Goal: Task Accomplishment & Management: Manage account settings

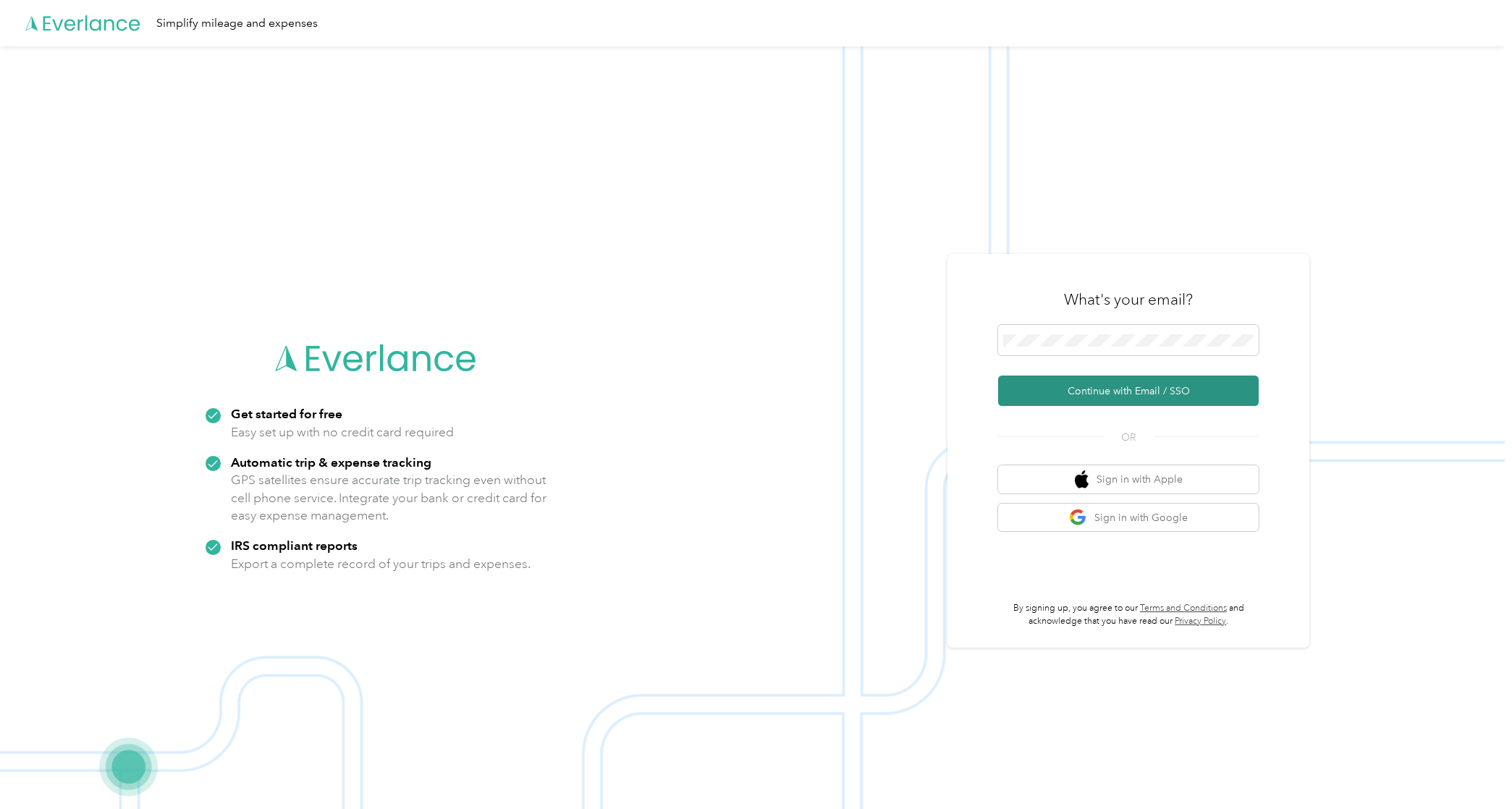
click at [1062, 388] on button "Continue with Email / SSO" at bounding box center [1128, 391] width 261 height 30
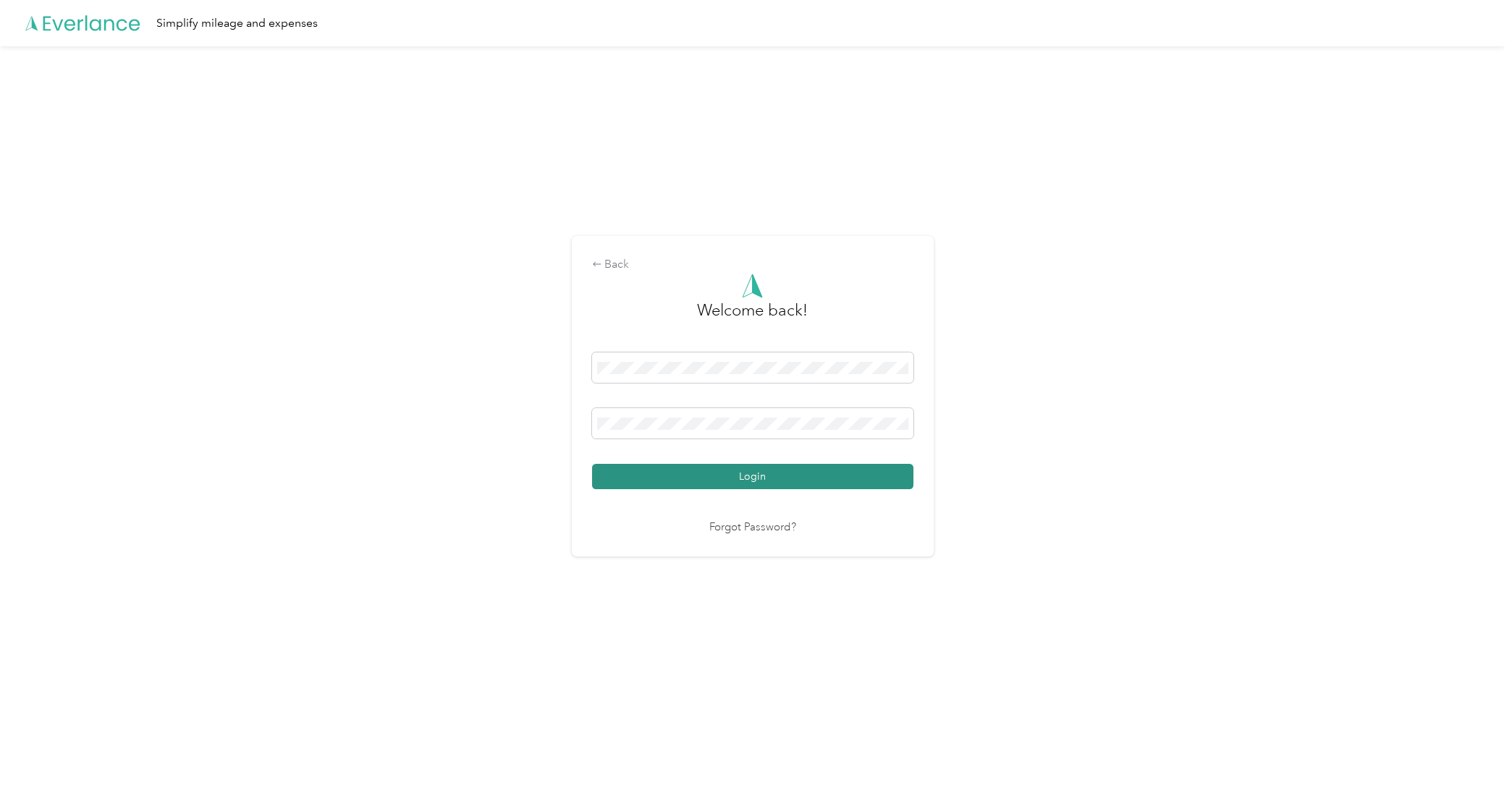
click at [891, 481] on button "Login" at bounding box center [753, 476] width 321 height 25
click at [160, 454] on div "Back Welcome back! Login Forgot Password?" at bounding box center [752, 402] width 1505 height 712
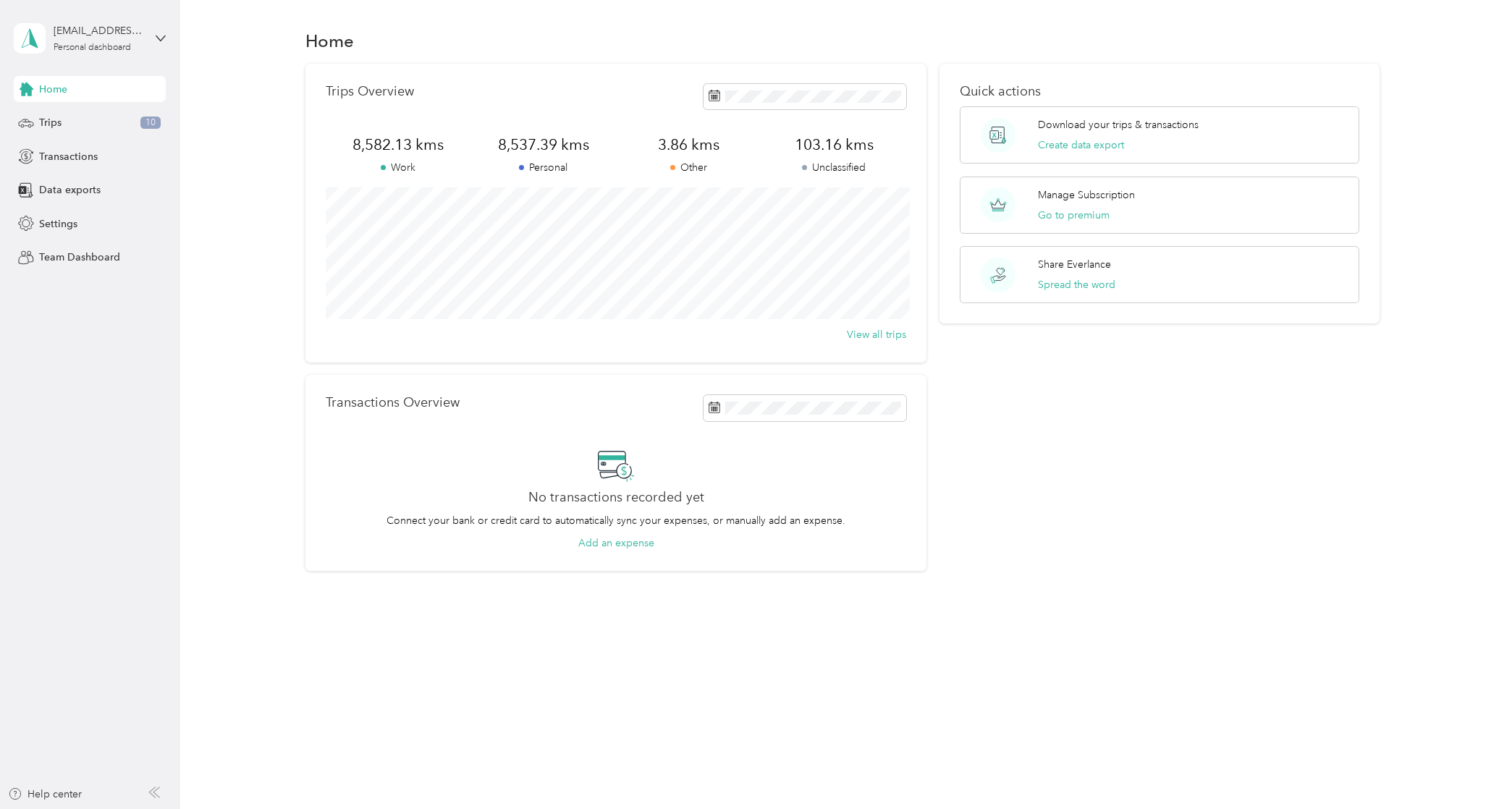
click at [32, 105] on div "Home Trips 10 Transactions Data exports Settings Team Dashboard" at bounding box center [89, 174] width 152 height 194
click at [38, 125] on div "Trips 10" at bounding box center [89, 123] width 152 height 26
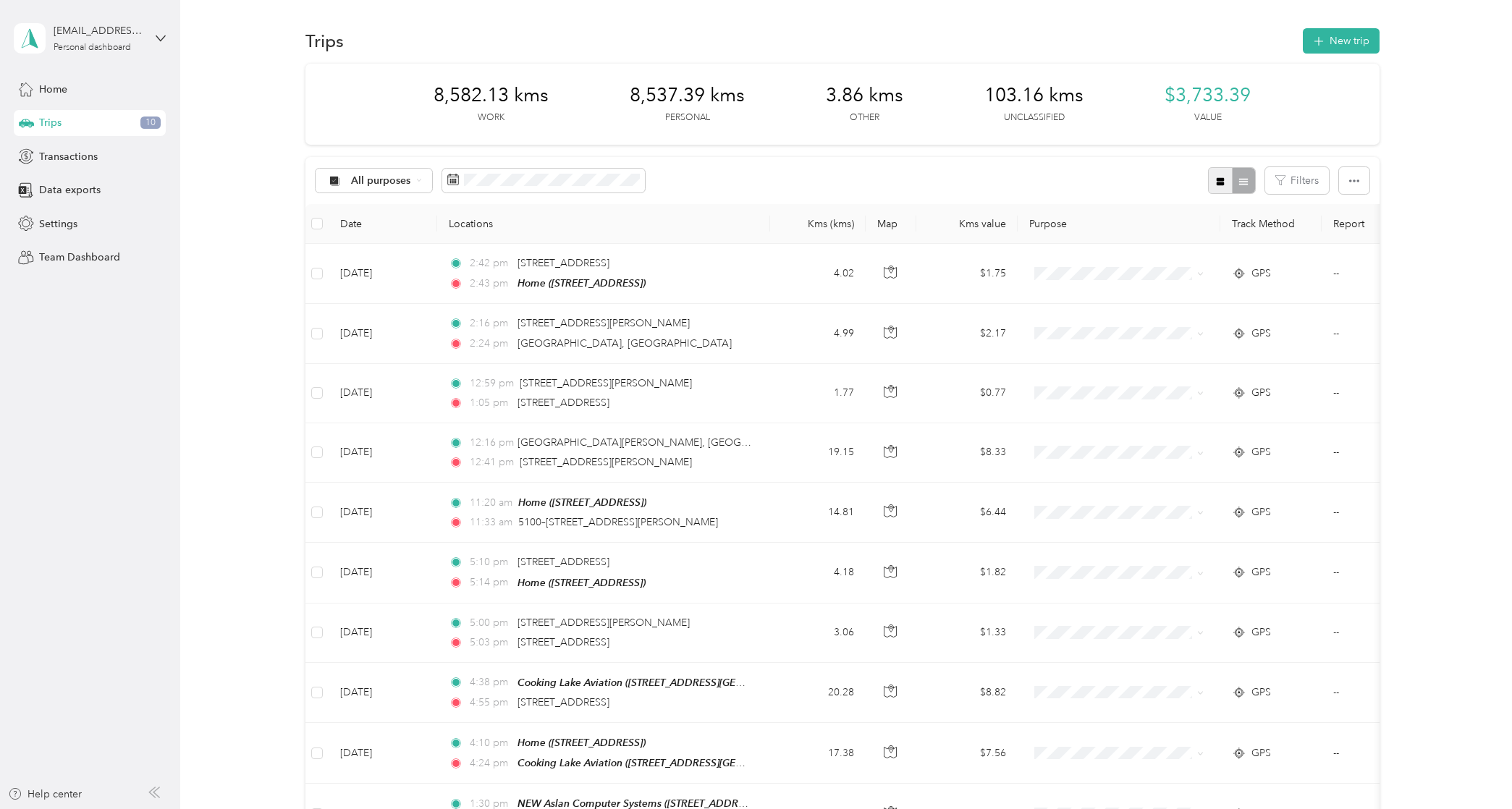
click at [1210, 185] on button "button" at bounding box center [1220, 181] width 24 height 27
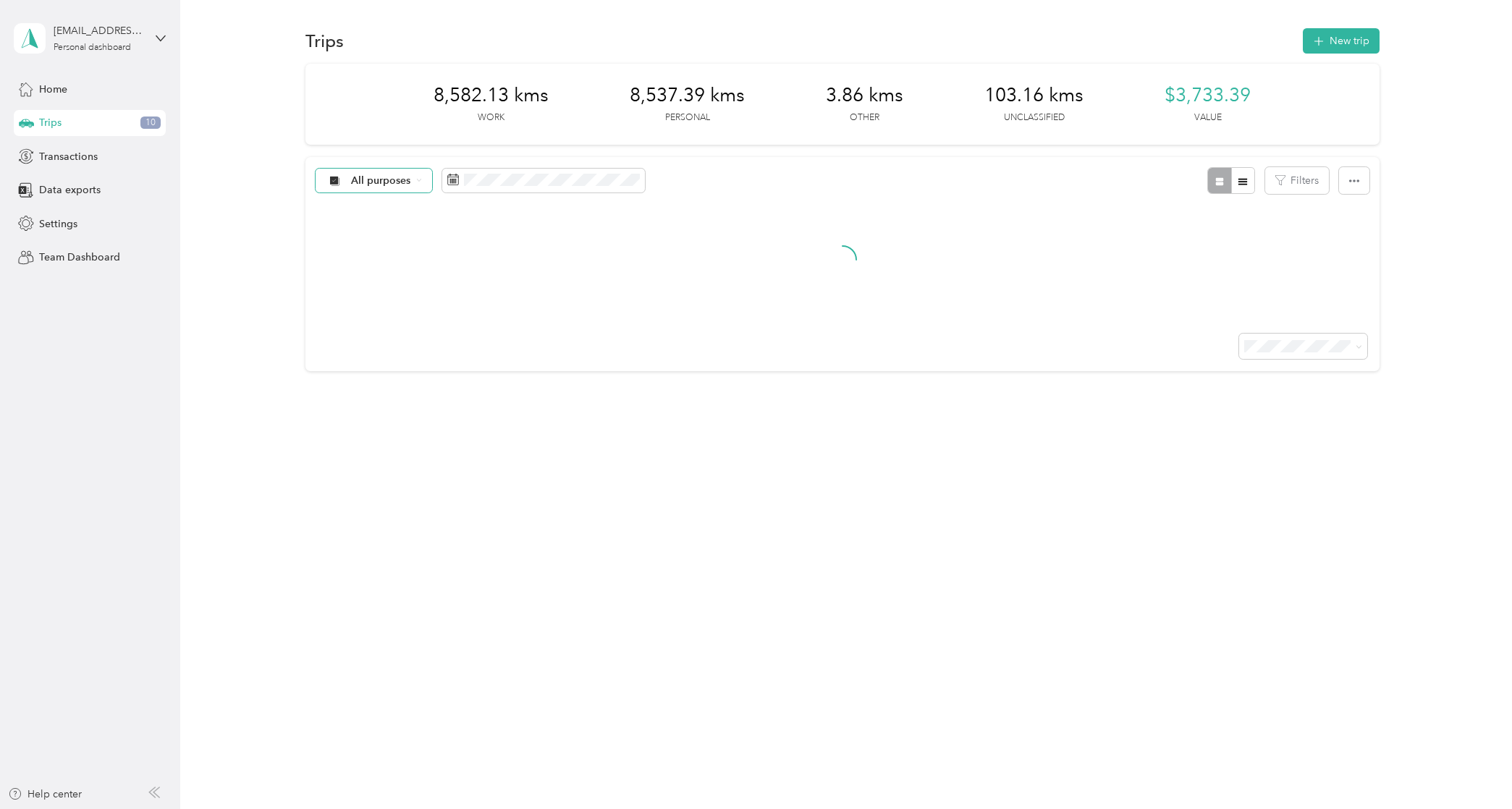
click at [402, 182] on span "All purposes" at bounding box center [380, 181] width 60 height 10
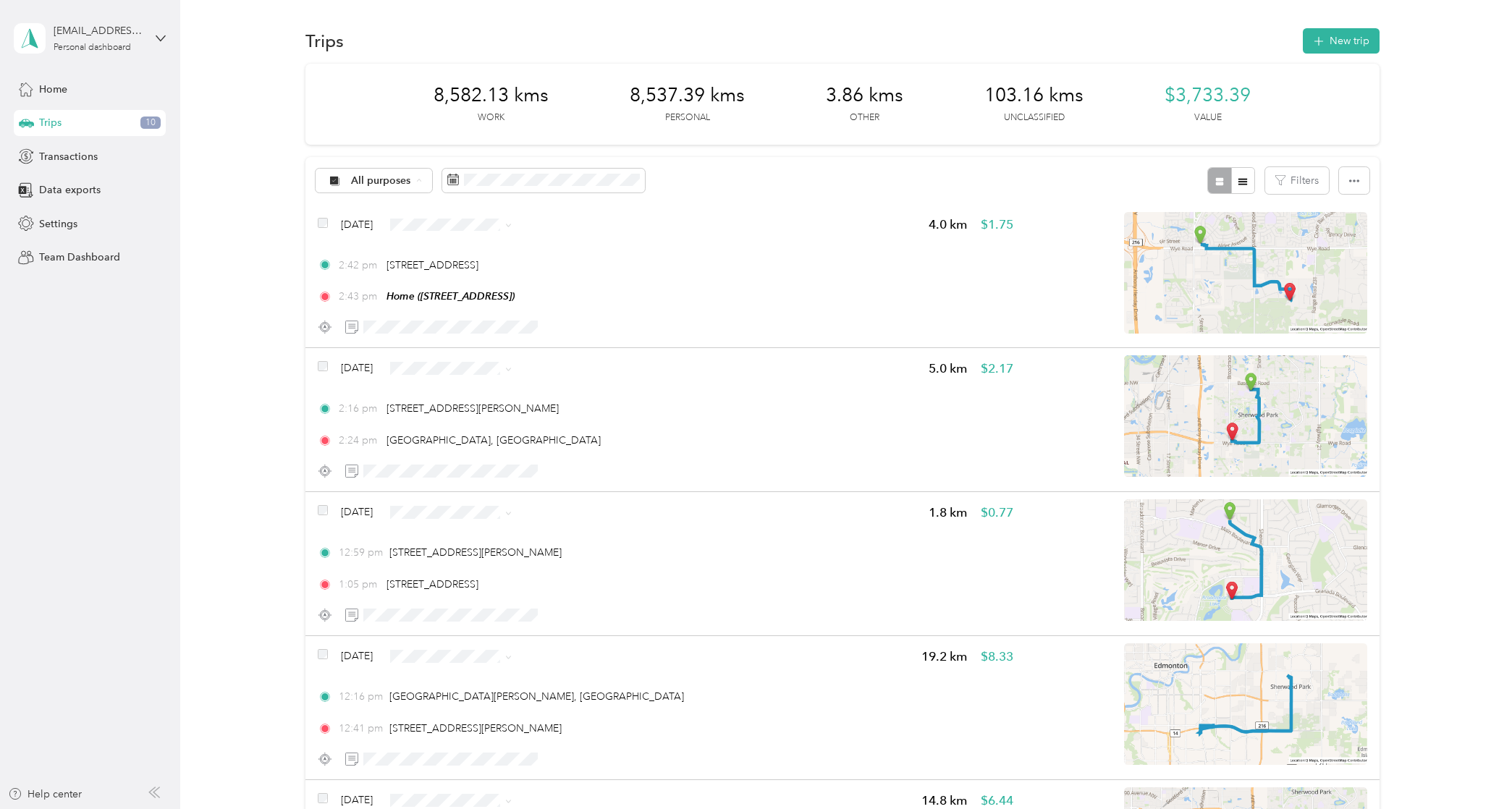
click at [380, 240] on ol "All purposes Unclassified Work Personal IT Other Charity Medical Moving Commute" at bounding box center [373, 294] width 116 height 202
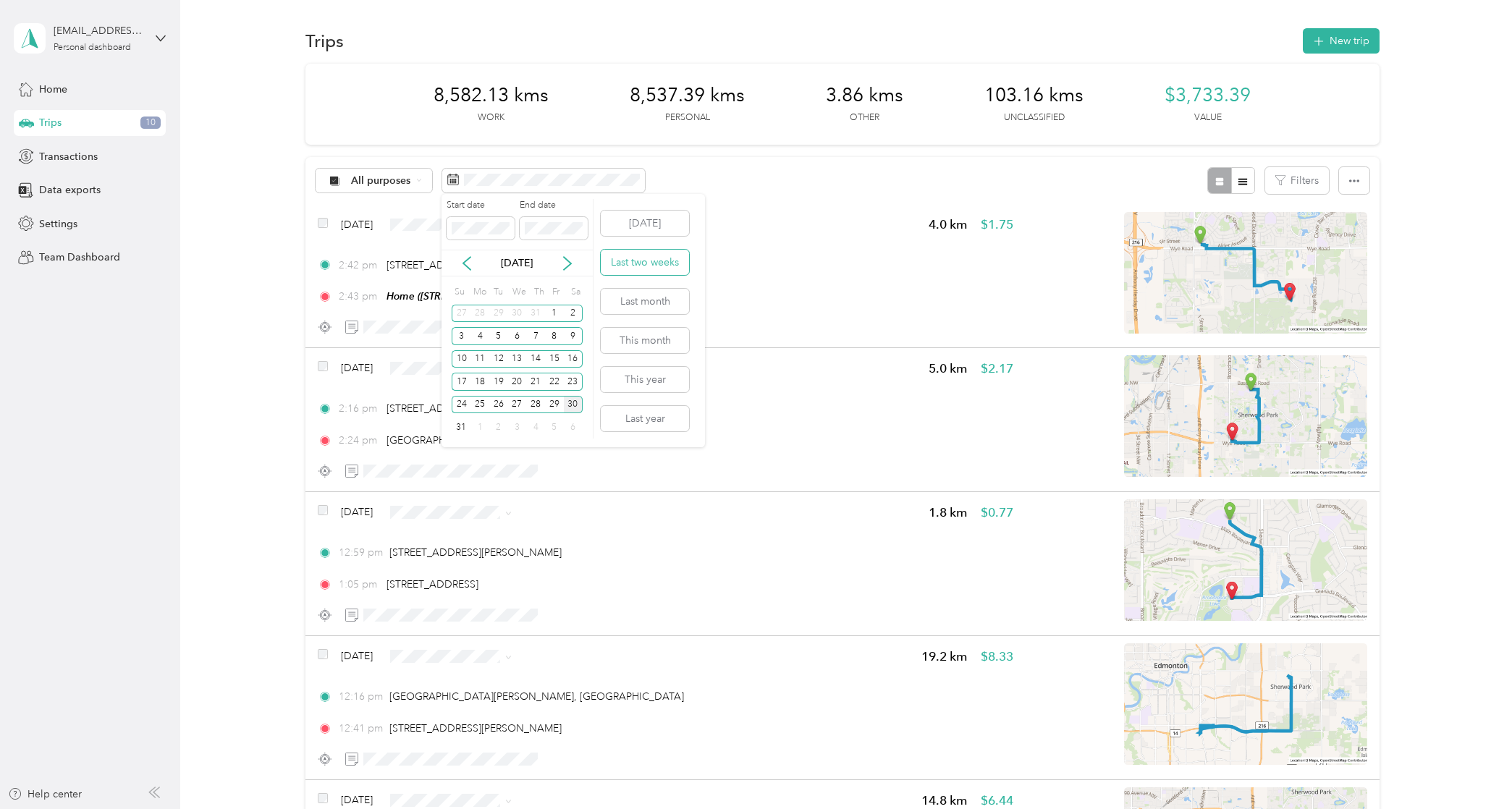
click at [618, 265] on button "Last two weeks" at bounding box center [645, 262] width 89 height 25
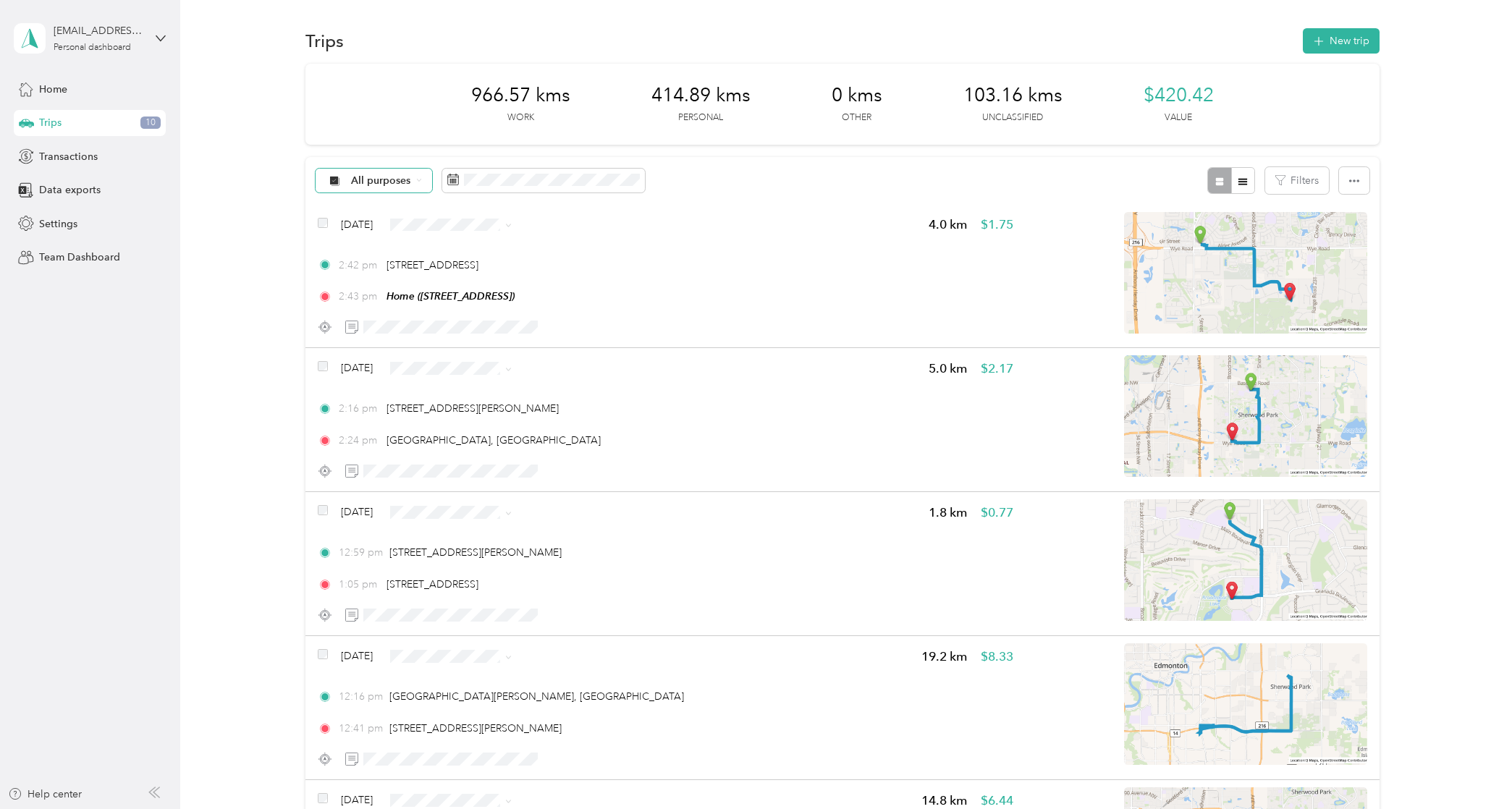
click at [402, 177] on span "All purposes" at bounding box center [380, 181] width 60 height 10
click at [389, 230] on span "Unclassified" at bounding box center [386, 232] width 70 height 16
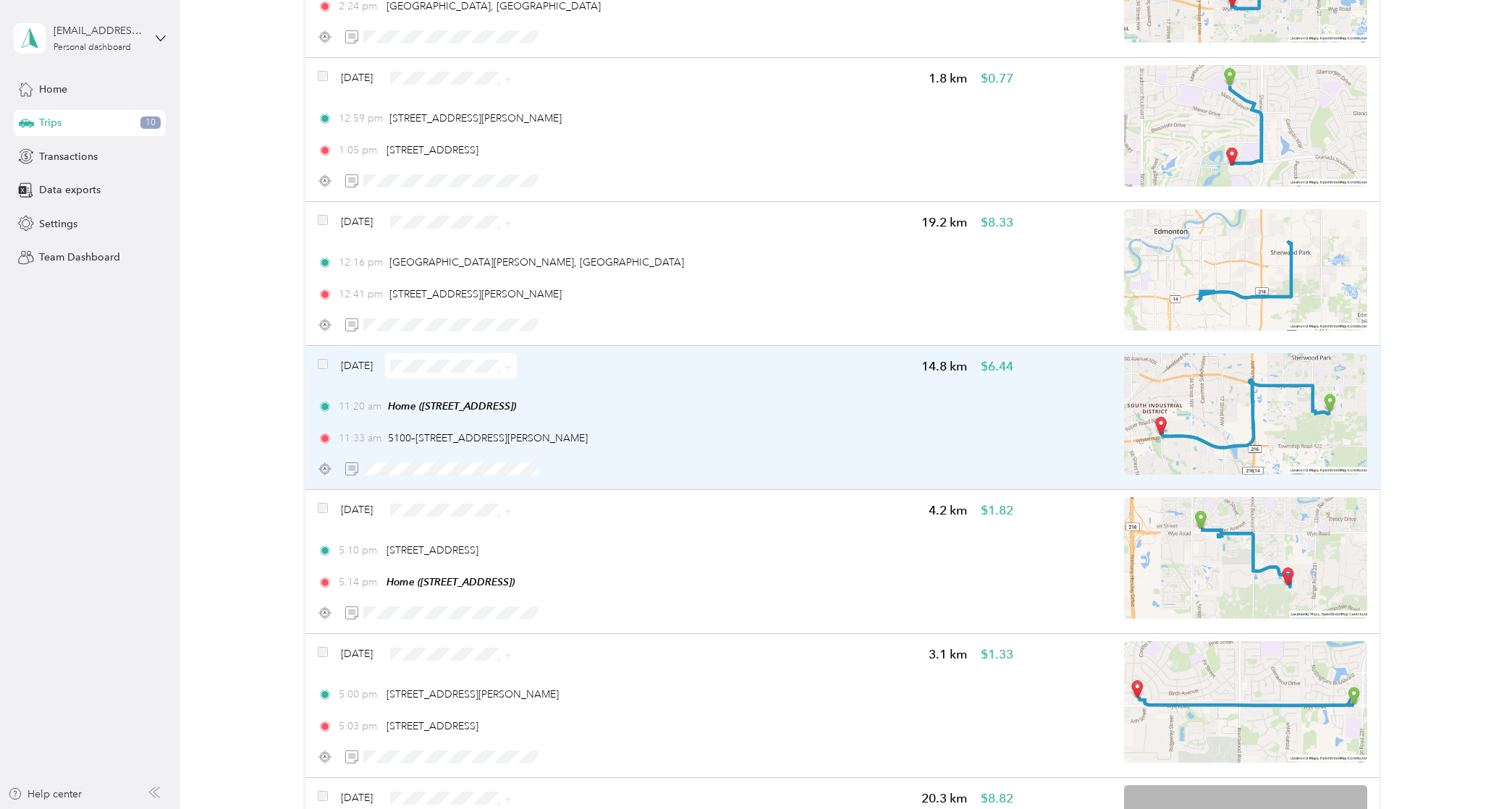
scroll to position [1085, 0]
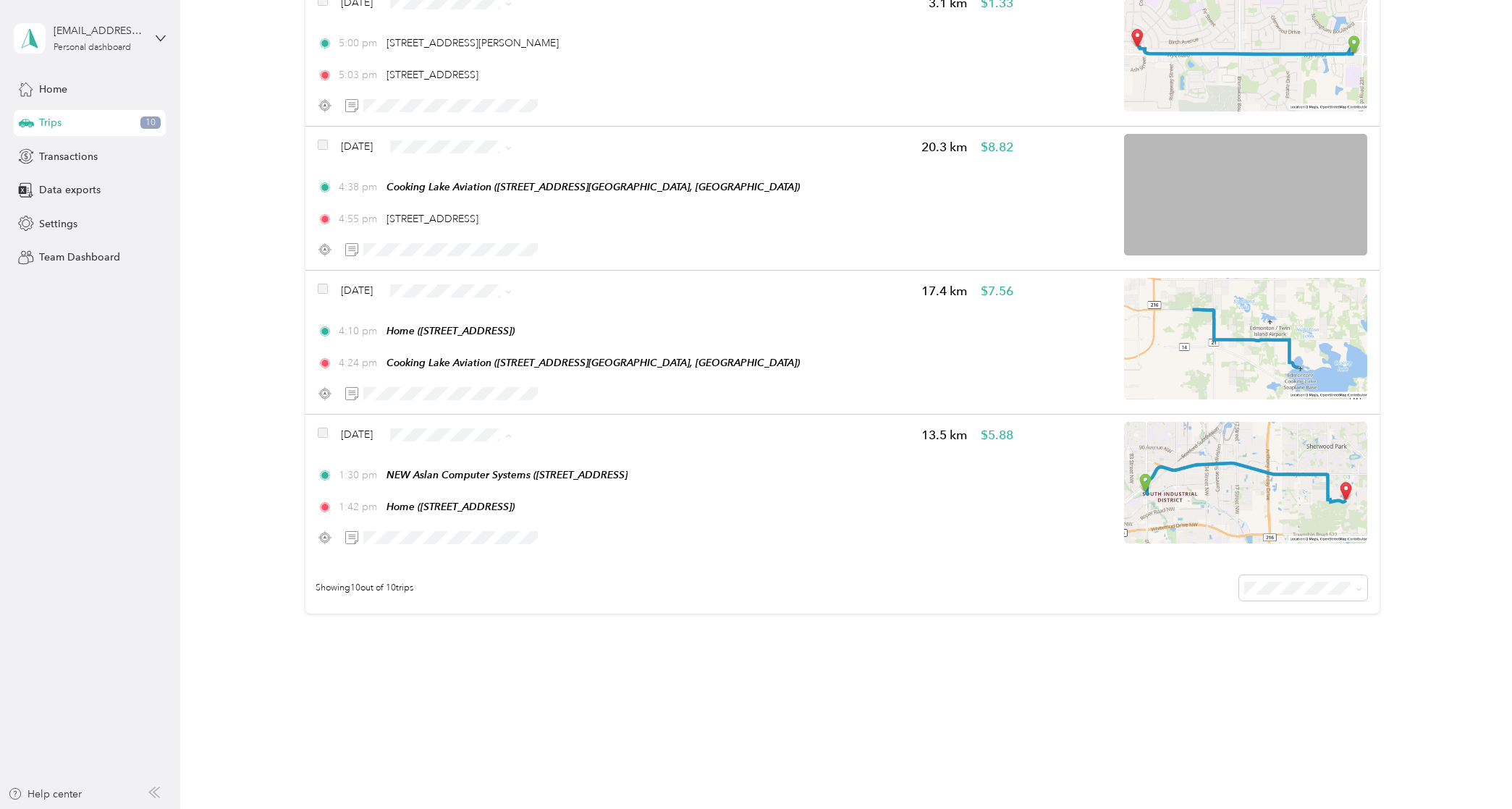
click at [476, 484] on span "Personal" at bounding box center [493, 487] width 86 height 16
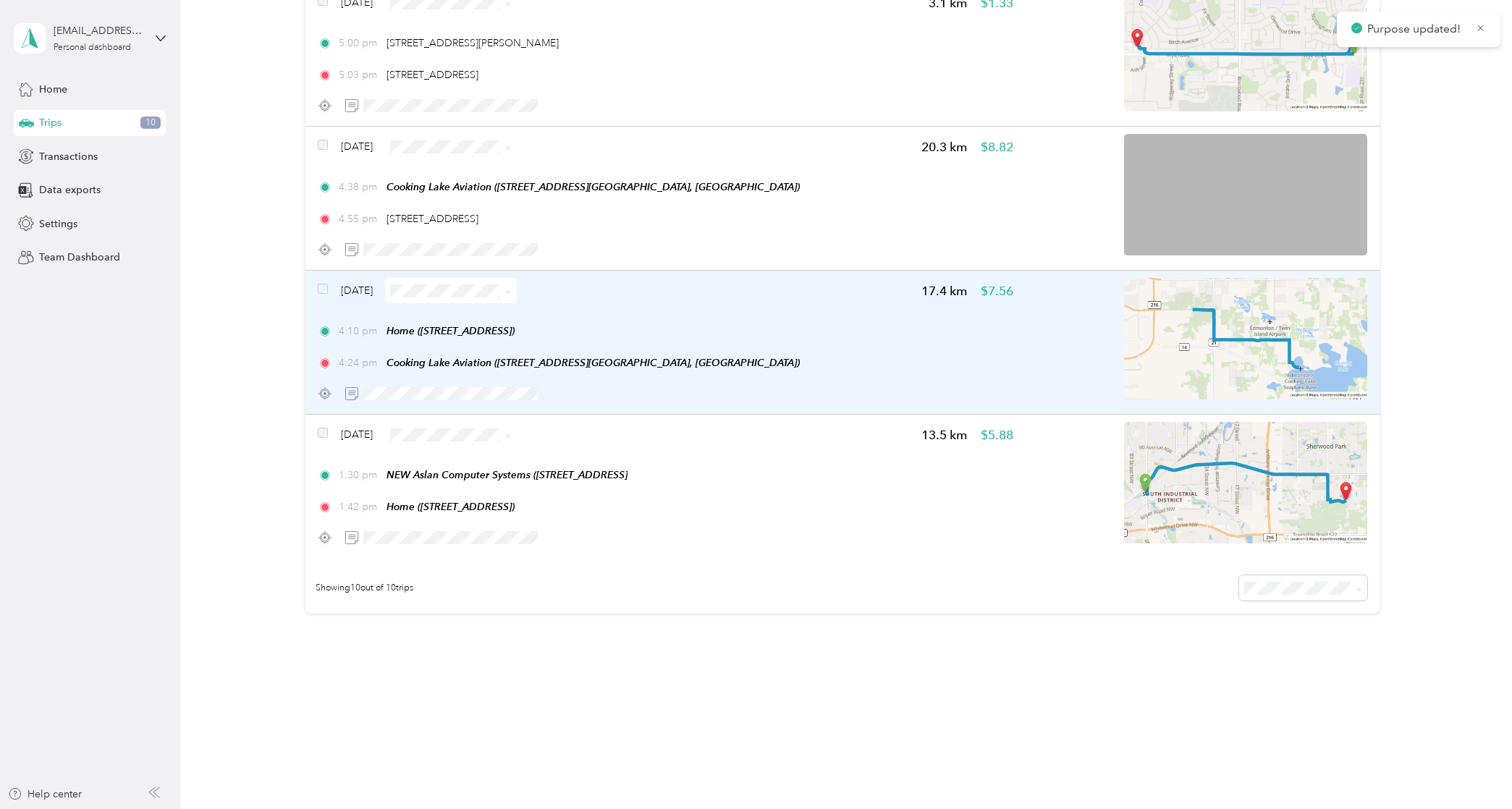
scroll to position [945, 0]
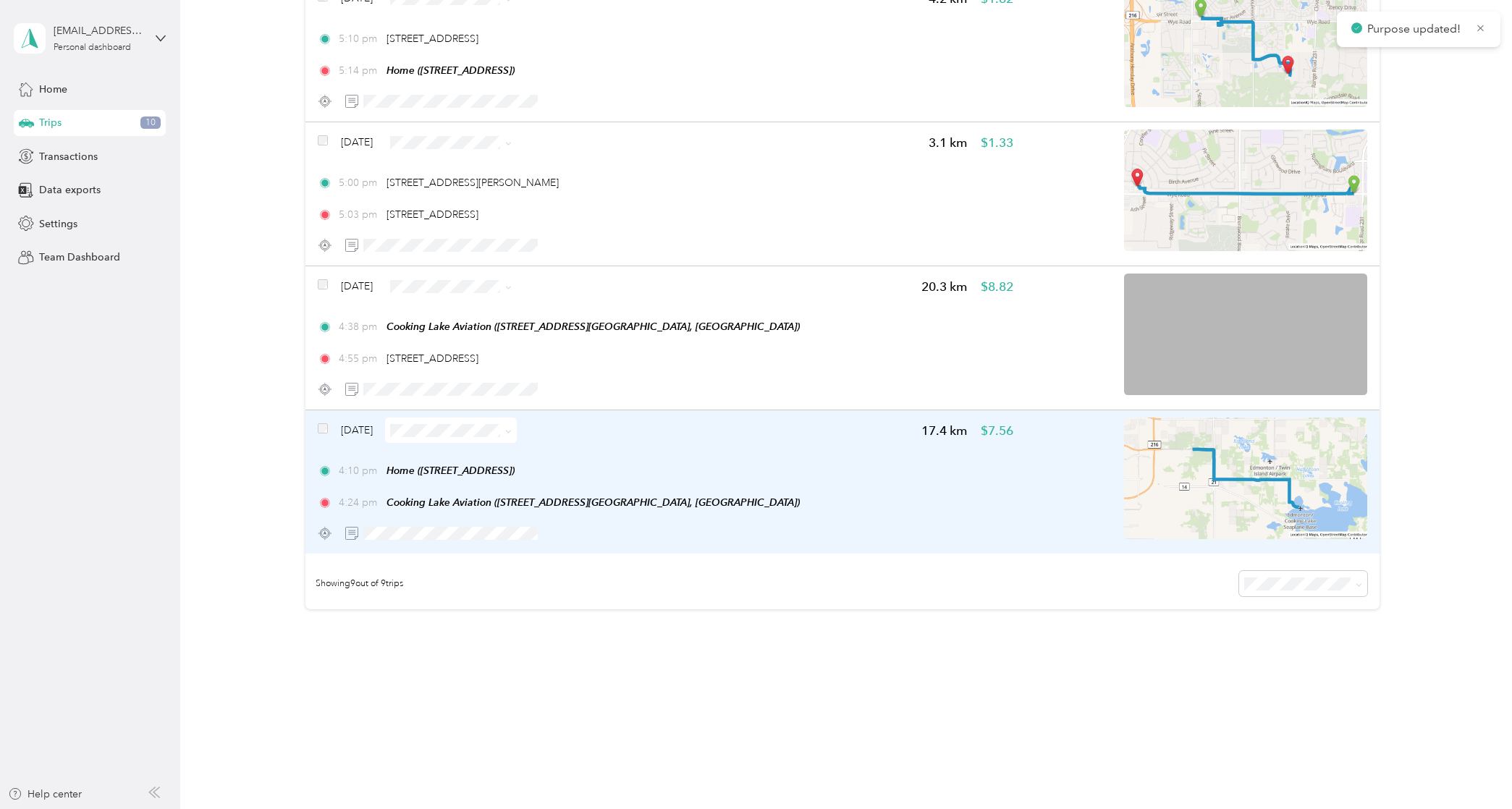
click at [1301, 436] on img at bounding box center [1246, 478] width 243 height 122
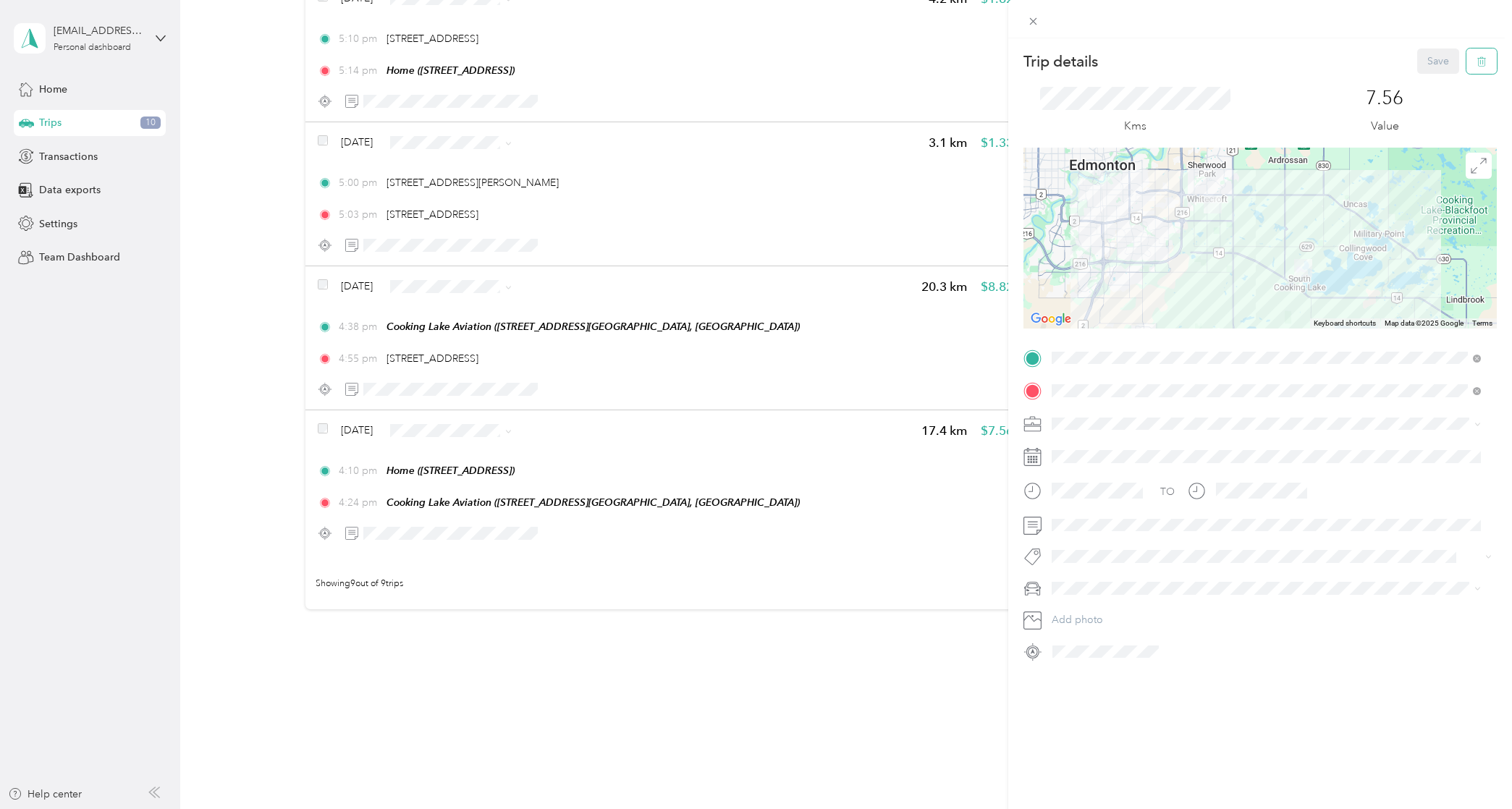
click at [1467, 58] on button "button" at bounding box center [1482, 61] width 30 height 25
click at [1433, 74] on button "Yes" at bounding box center [1429, 79] width 29 height 23
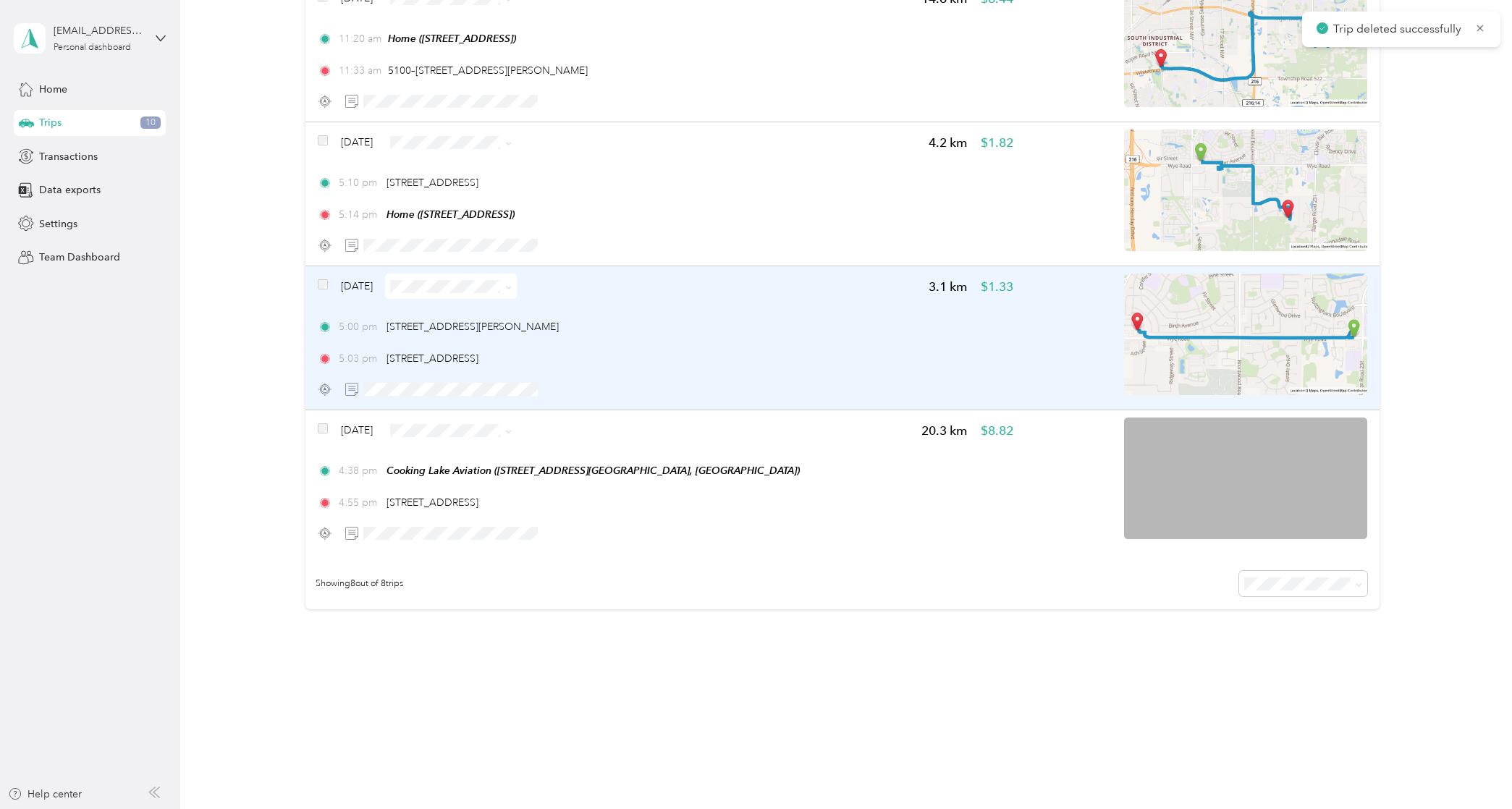
scroll to position [802, 0]
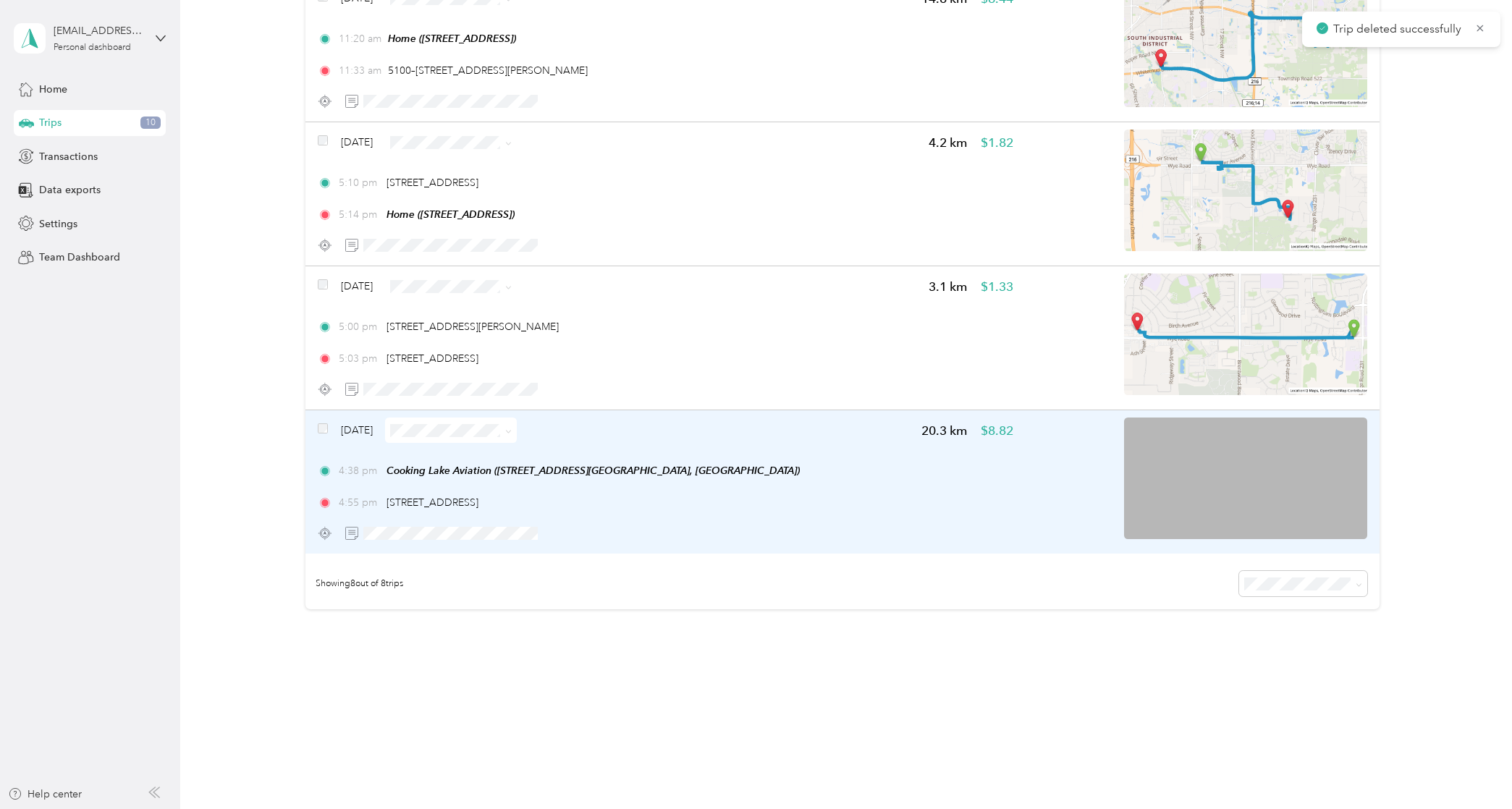
click at [1290, 453] on img at bounding box center [1246, 478] width 243 height 122
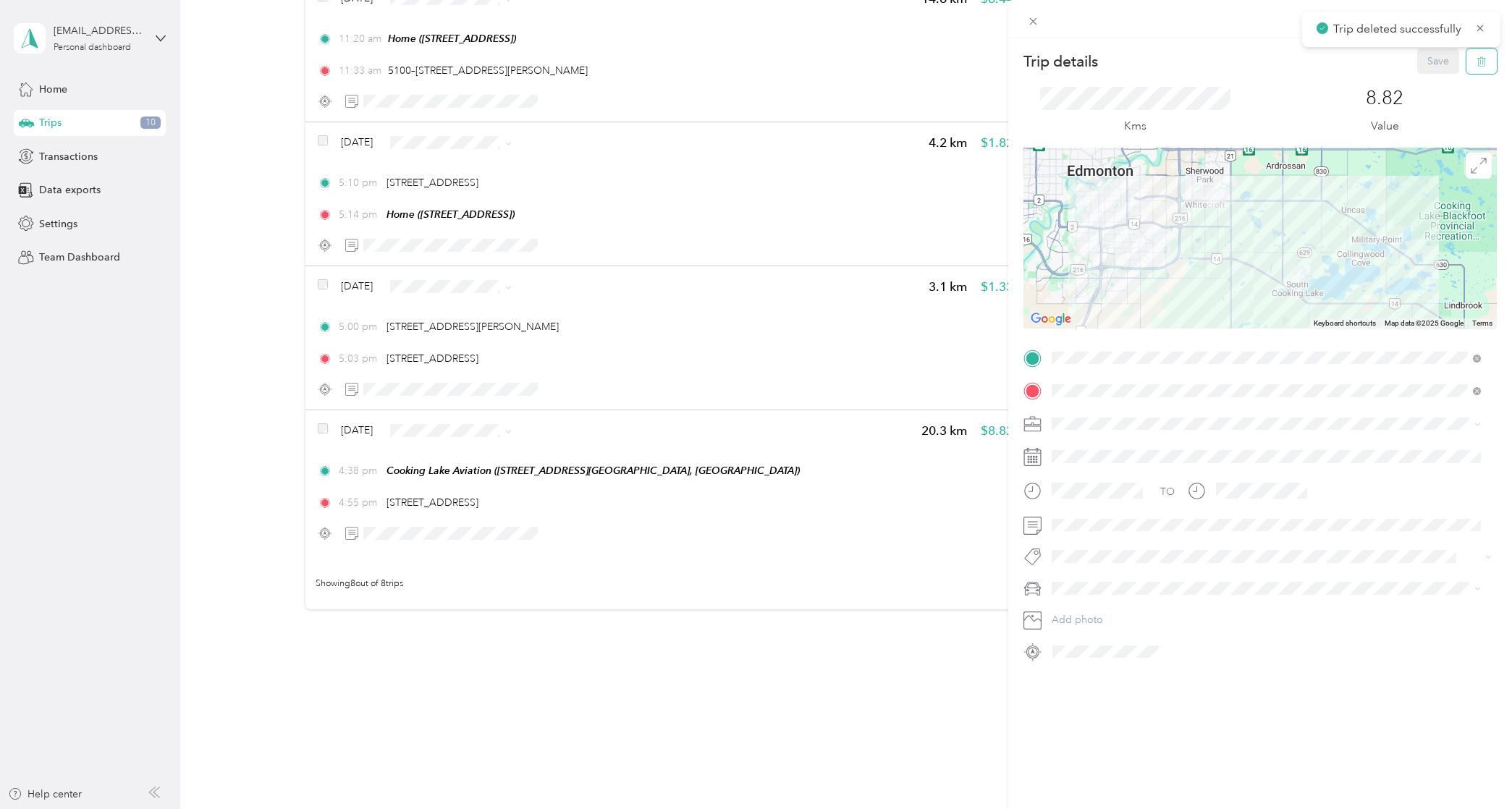
click at [1476, 56] on icon "button" at bounding box center [1482, 62] width 10 height 10
click at [1416, 83] on button "Yes" at bounding box center [1429, 79] width 29 height 23
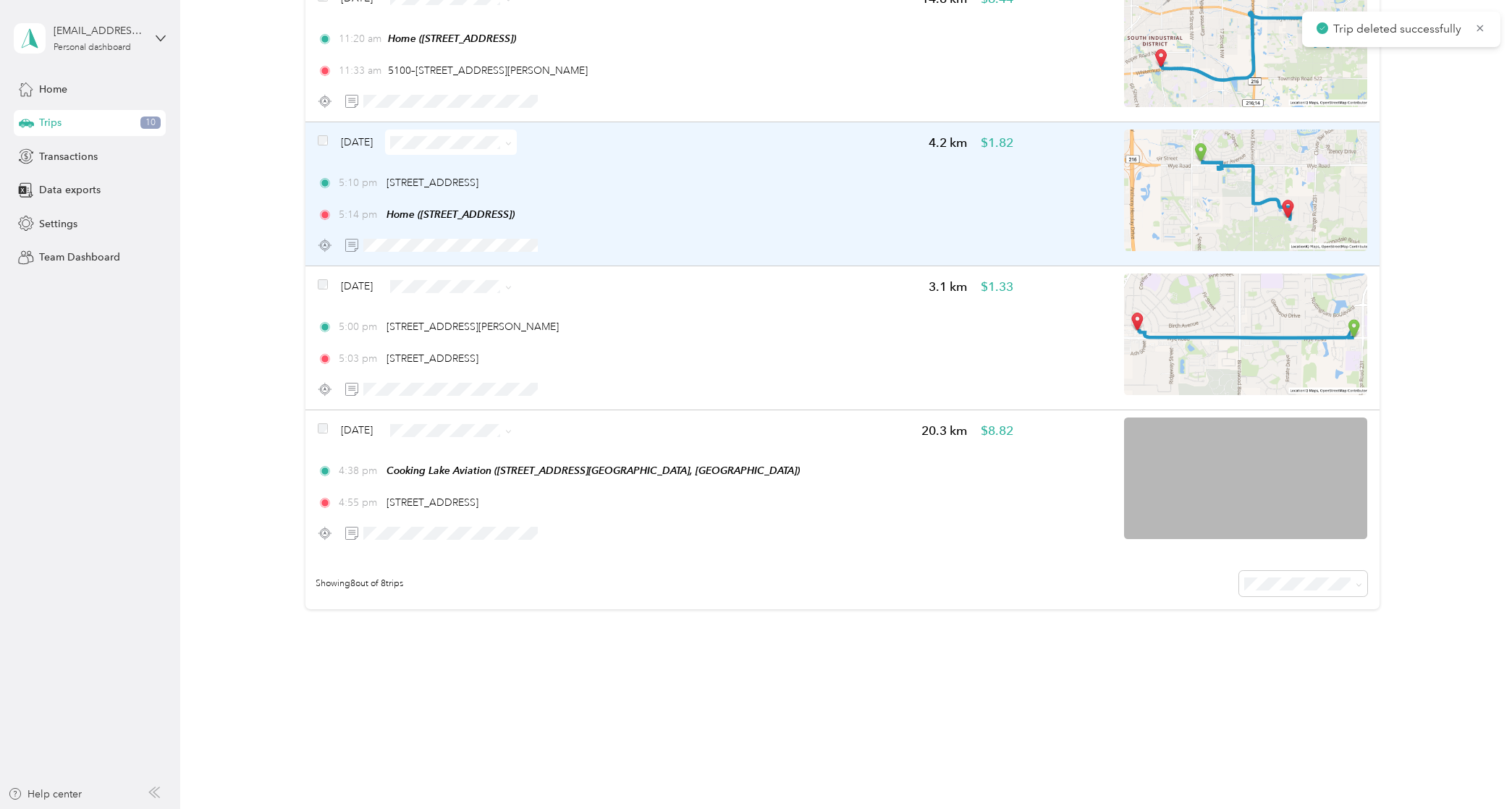
scroll to position [658, 0]
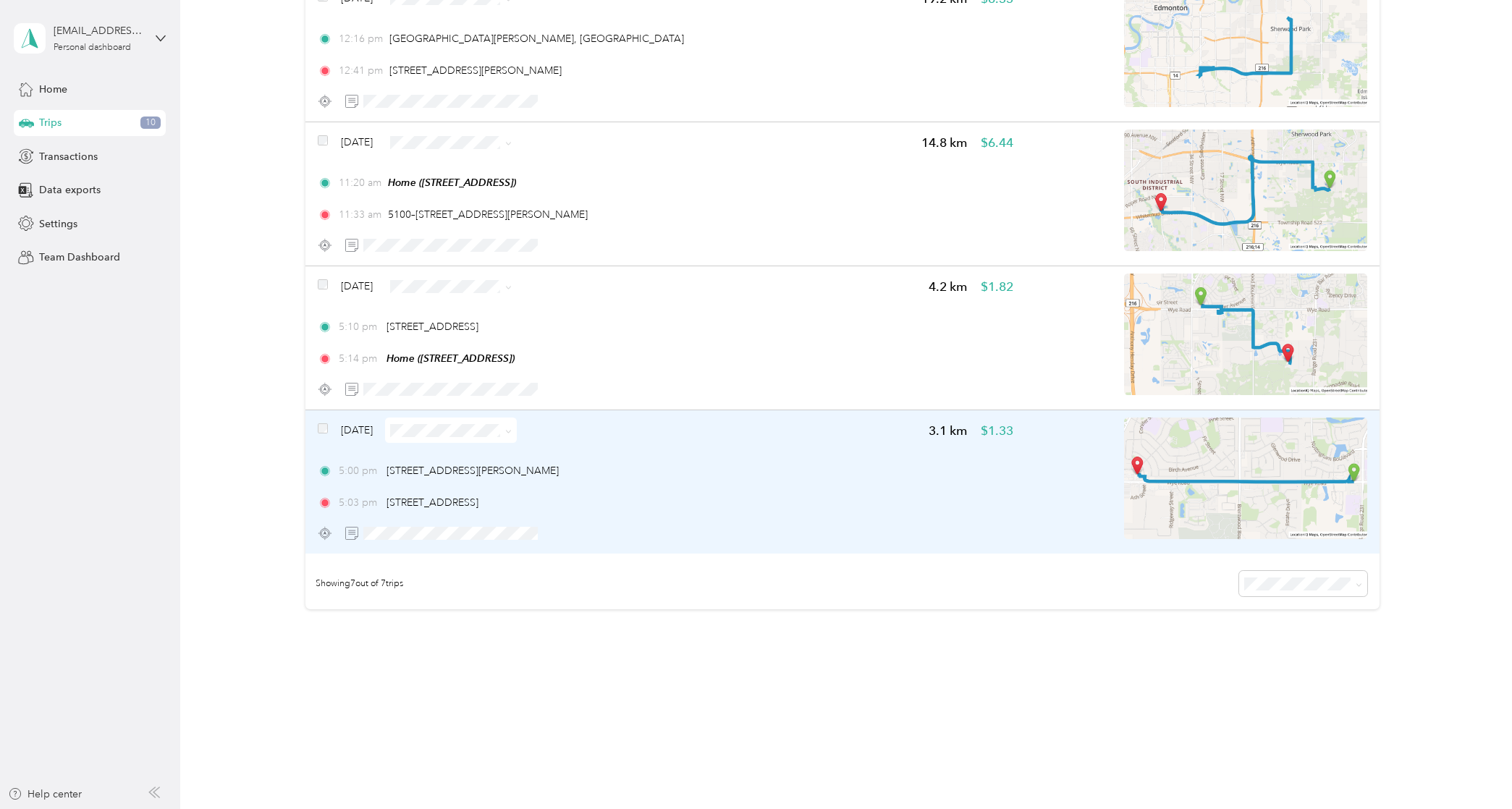
click at [1304, 440] on img at bounding box center [1246, 478] width 243 height 122
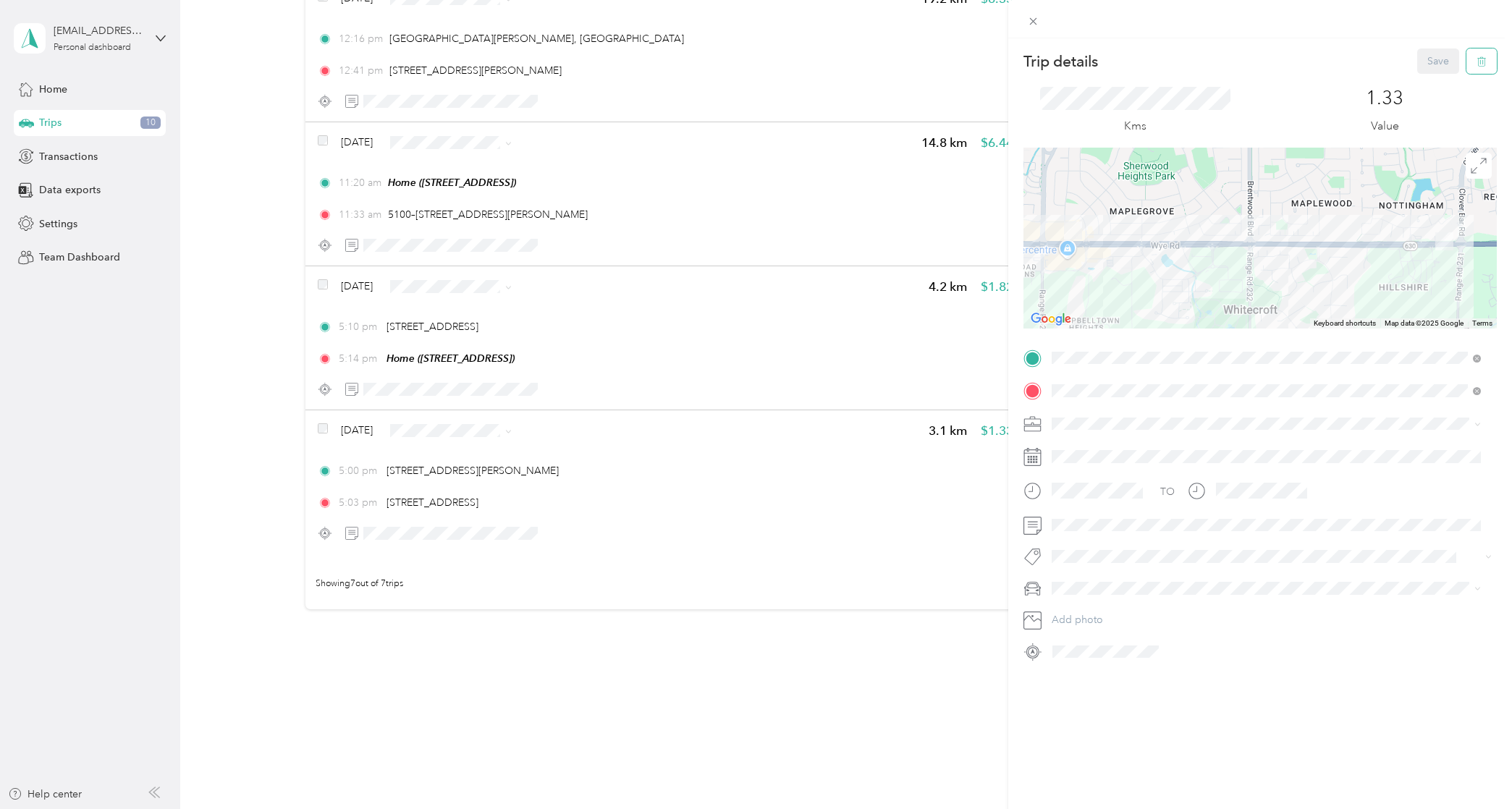
click at [1476, 58] on icon "button" at bounding box center [1482, 62] width 10 height 10
click at [1419, 81] on button "Yes" at bounding box center [1429, 79] width 29 height 23
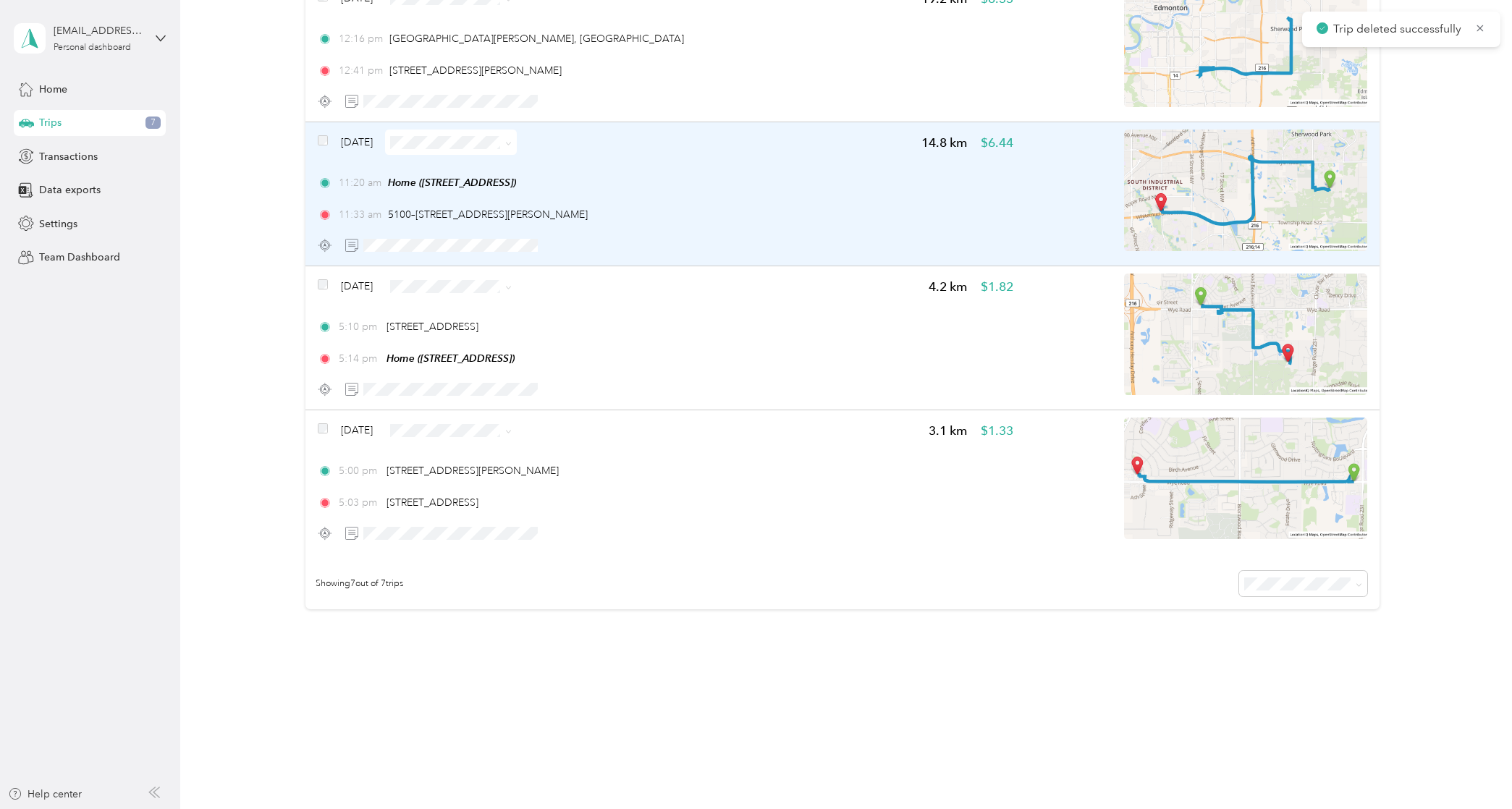
scroll to position [514, 0]
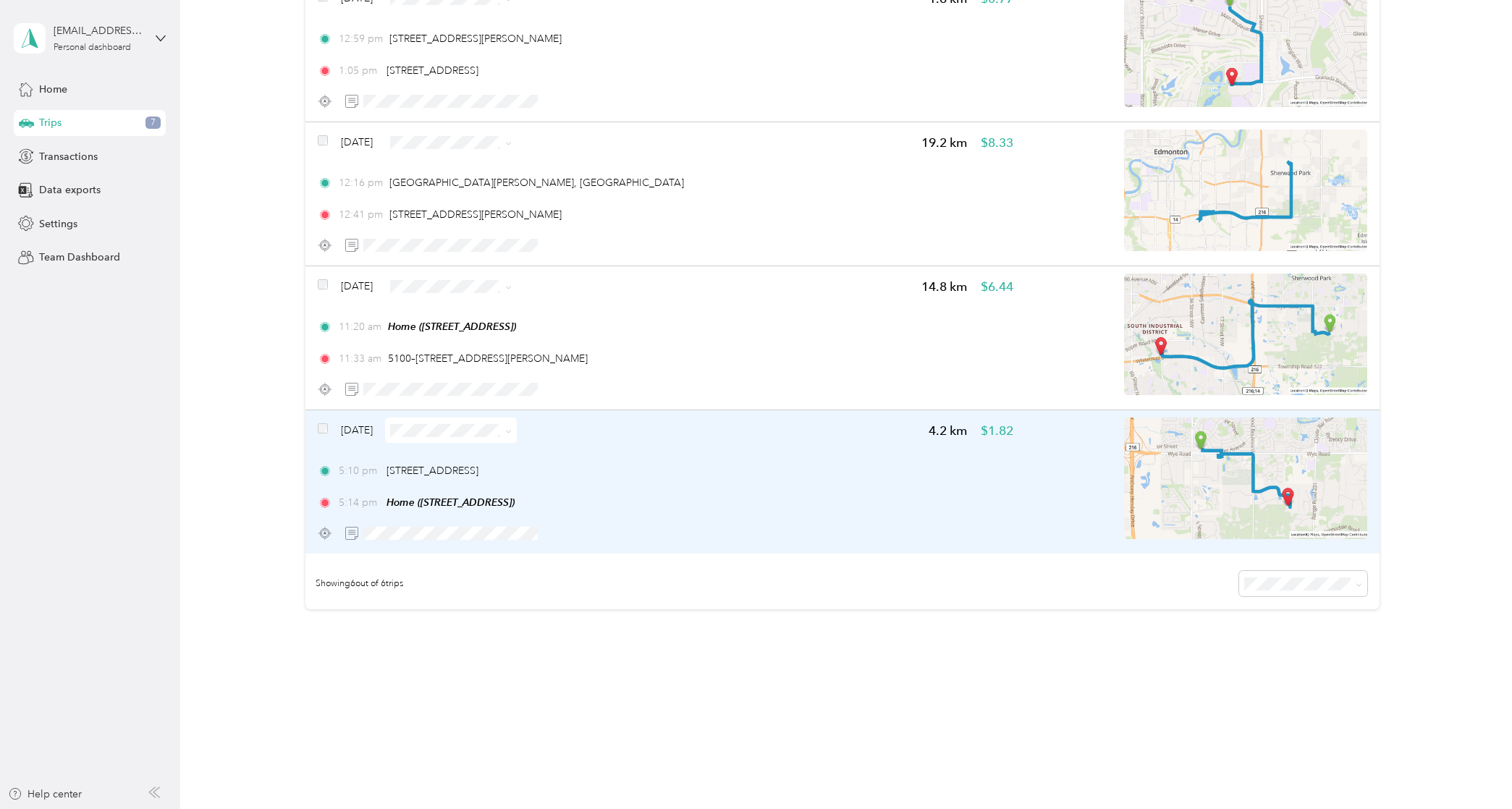
click at [1228, 476] on img at bounding box center [1246, 478] width 243 height 122
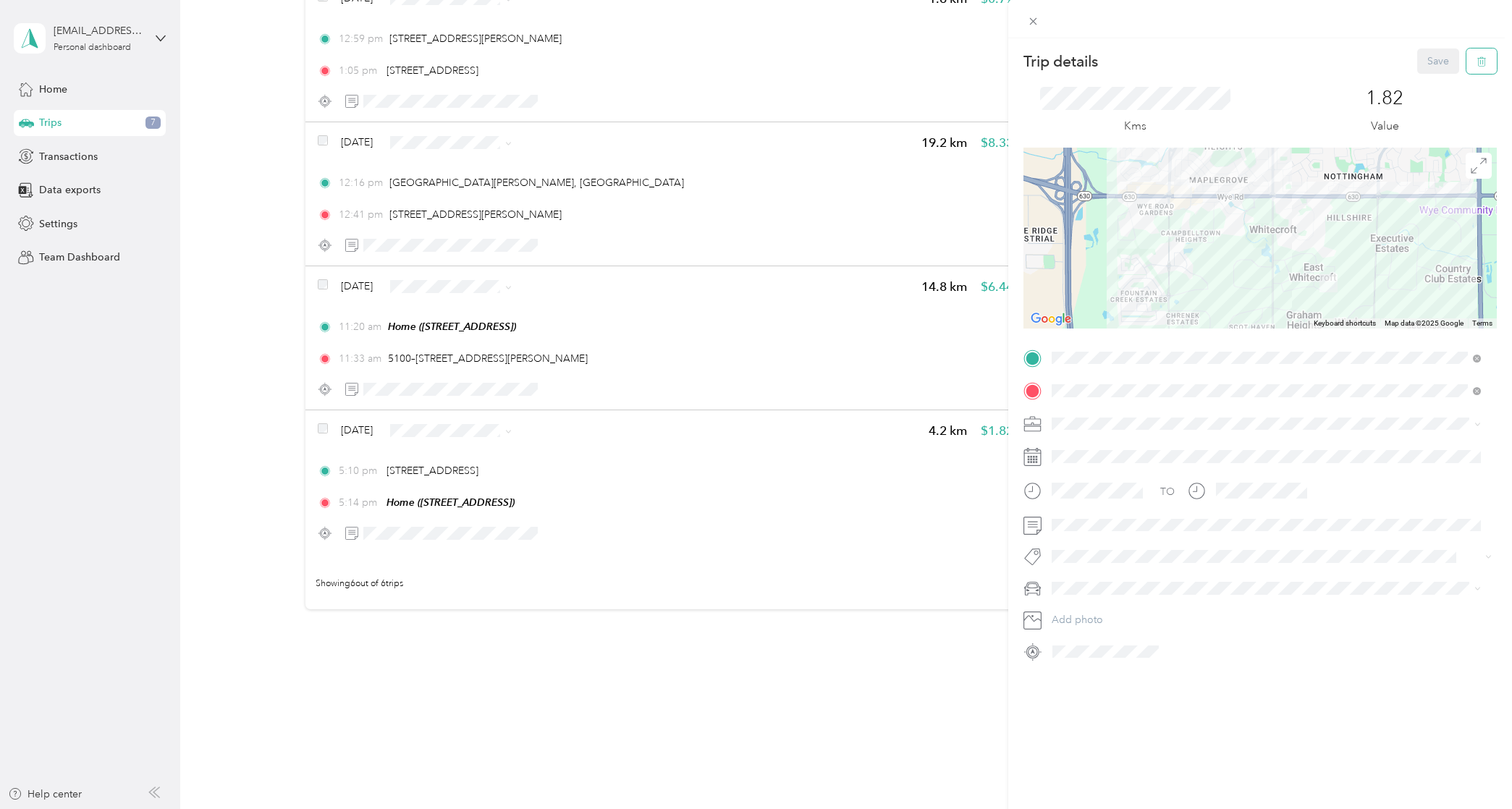
click at [1476, 62] on icon "button" at bounding box center [1482, 62] width 10 height 10
click at [1415, 73] on button "Yes" at bounding box center [1429, 79] width 29 height 23
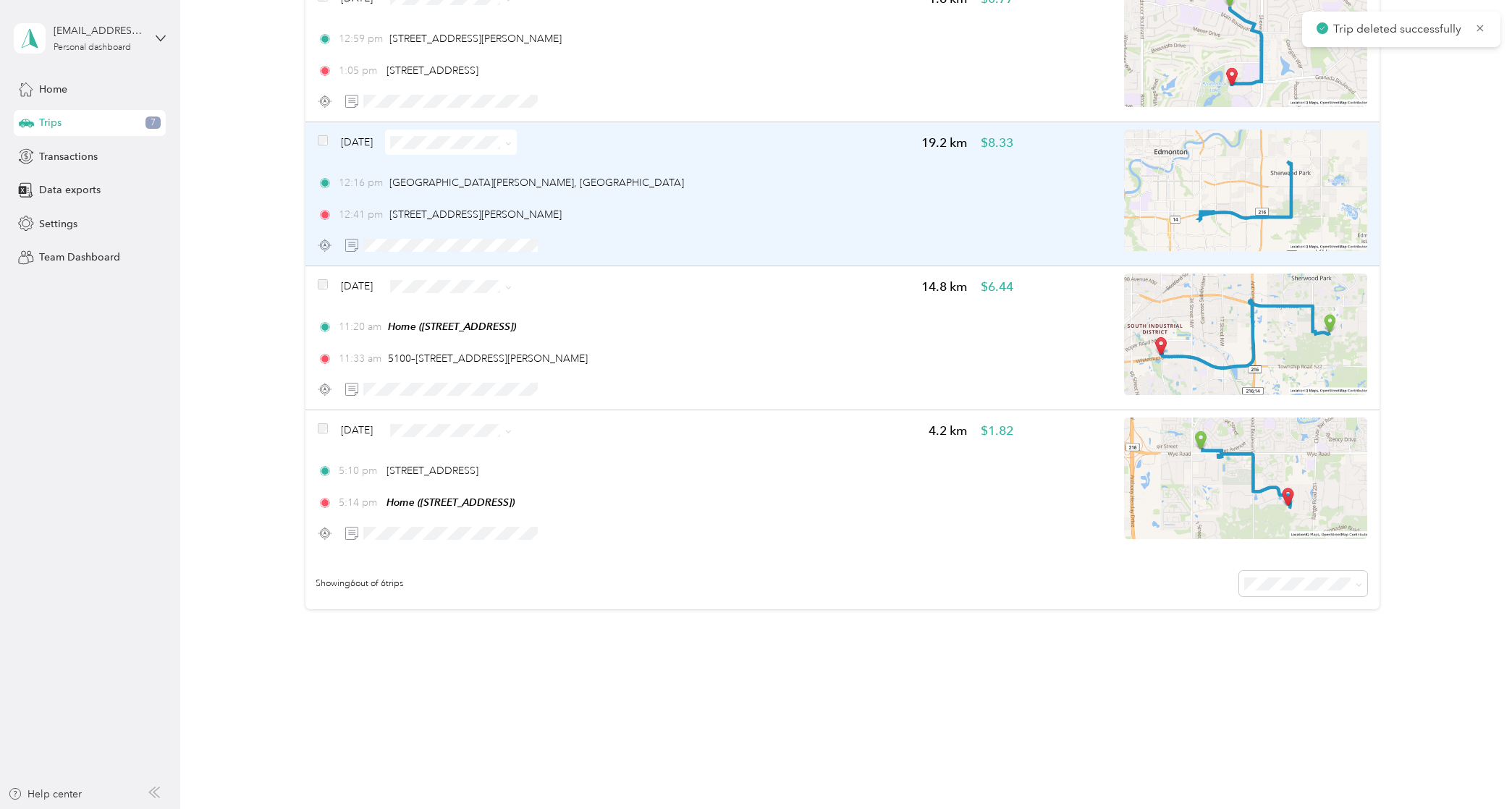
scroll to position [370, 0]
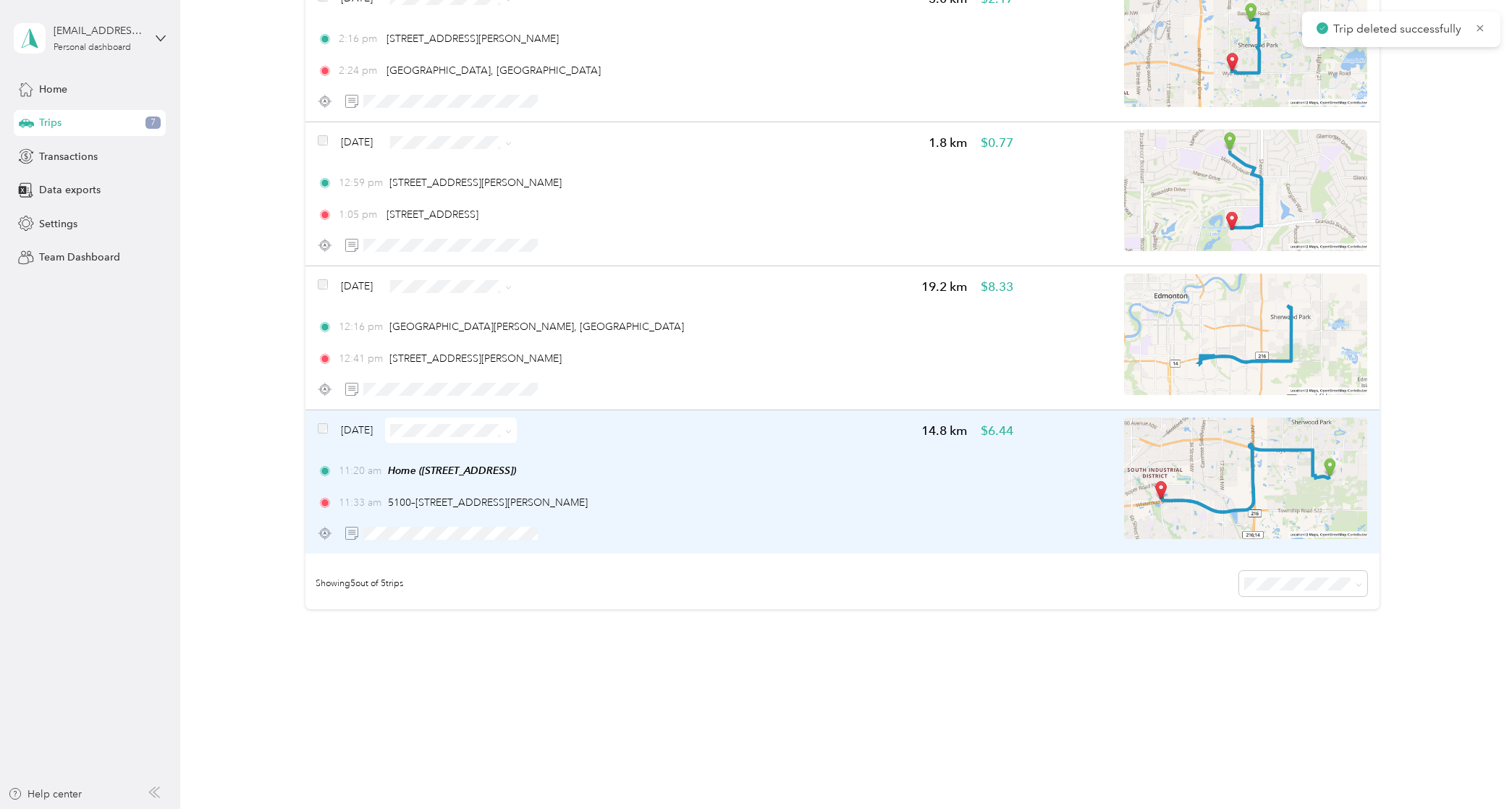
click at [1346, 425] on img at bounding box center [1246, 478] width 243 height 122
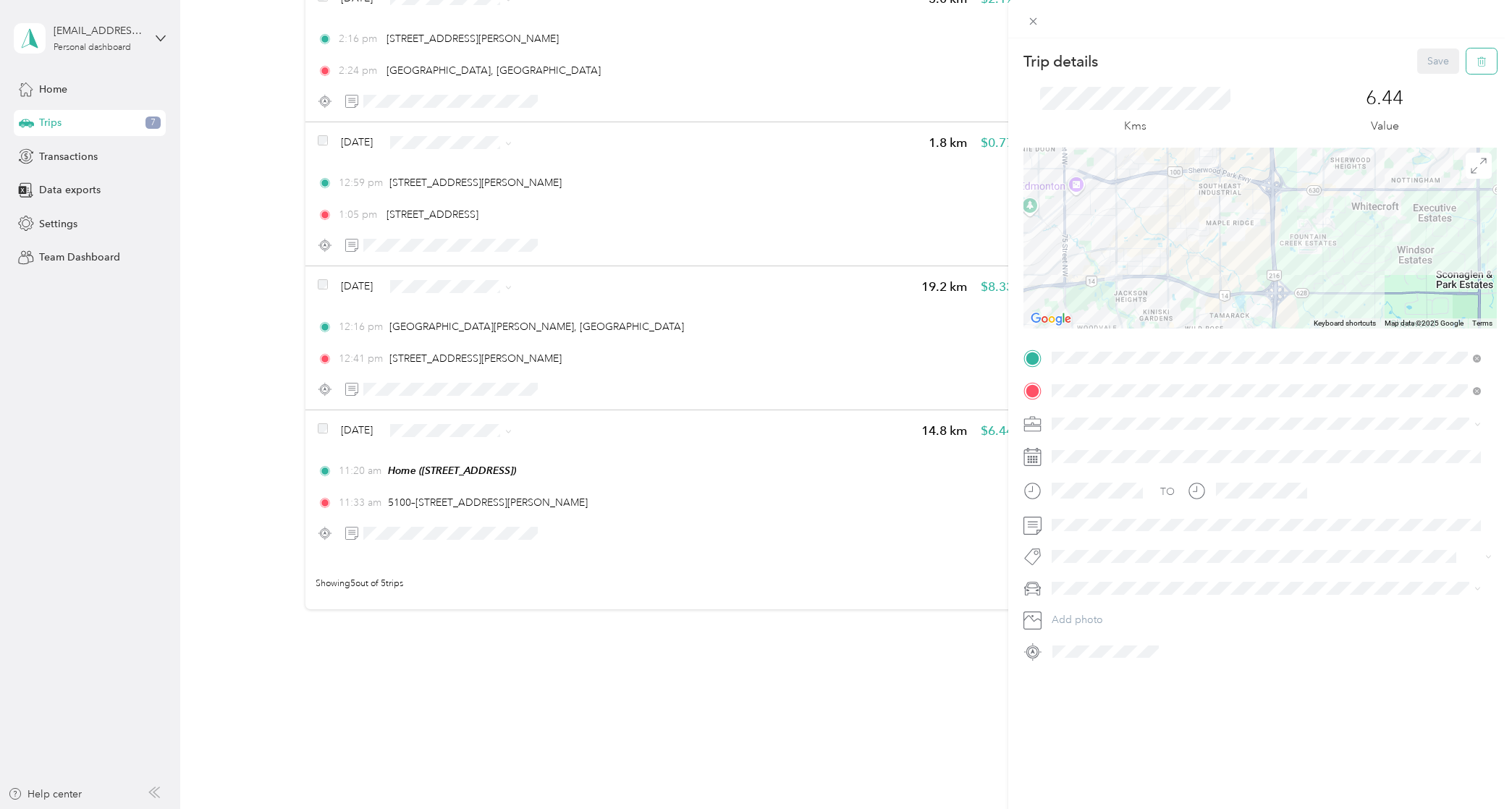
click at [1467, 61] on button "button" at bounding box center [1482, 61] width 30 height 25
click at [1428, 80] on button "Yes" at bounding box center [1429, 79] width 29 height 23
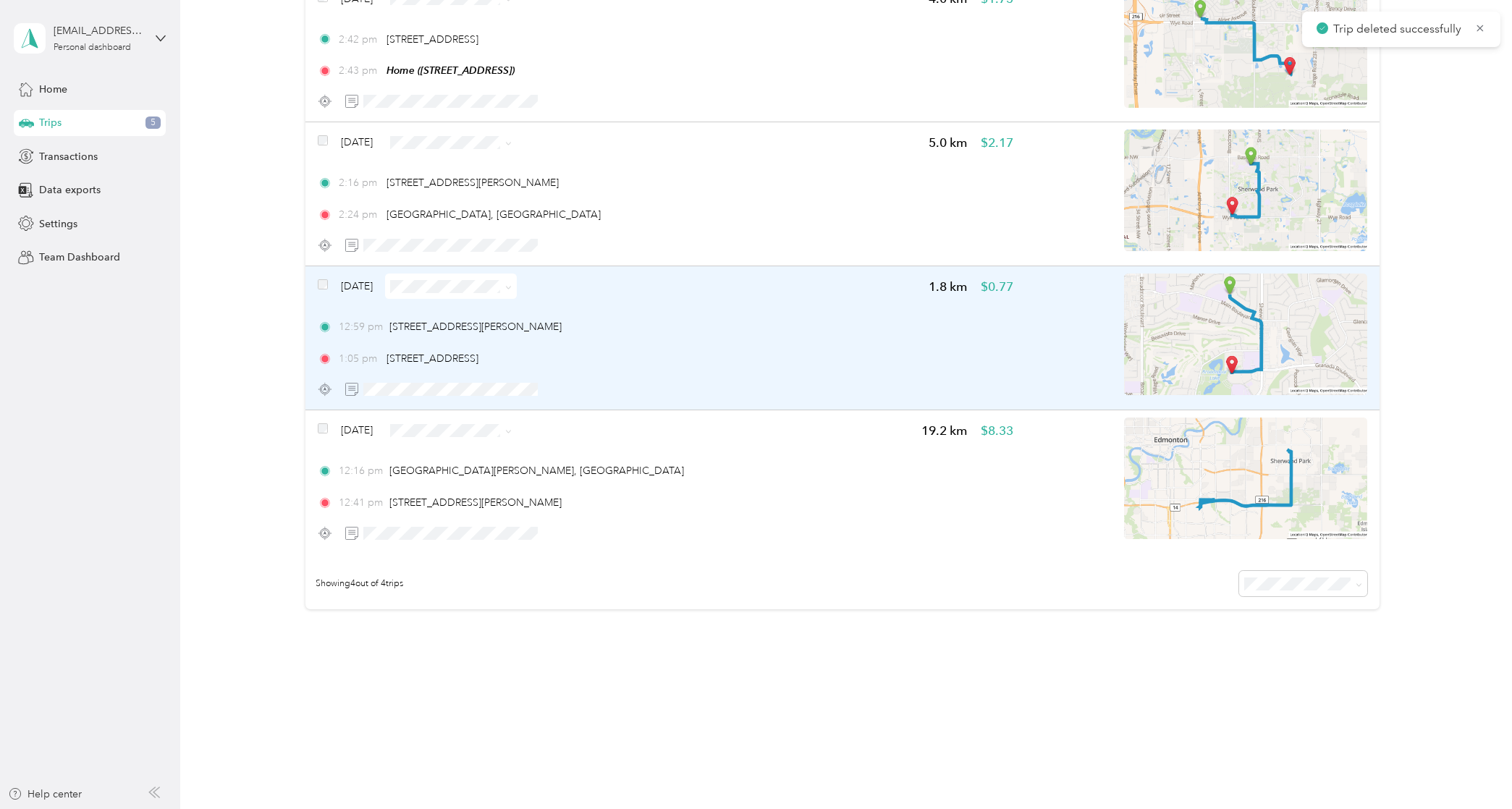
scroll to position [226, 0]
click at [1311, 341] on img at bounding box center [1246, 334] width 243 height 122
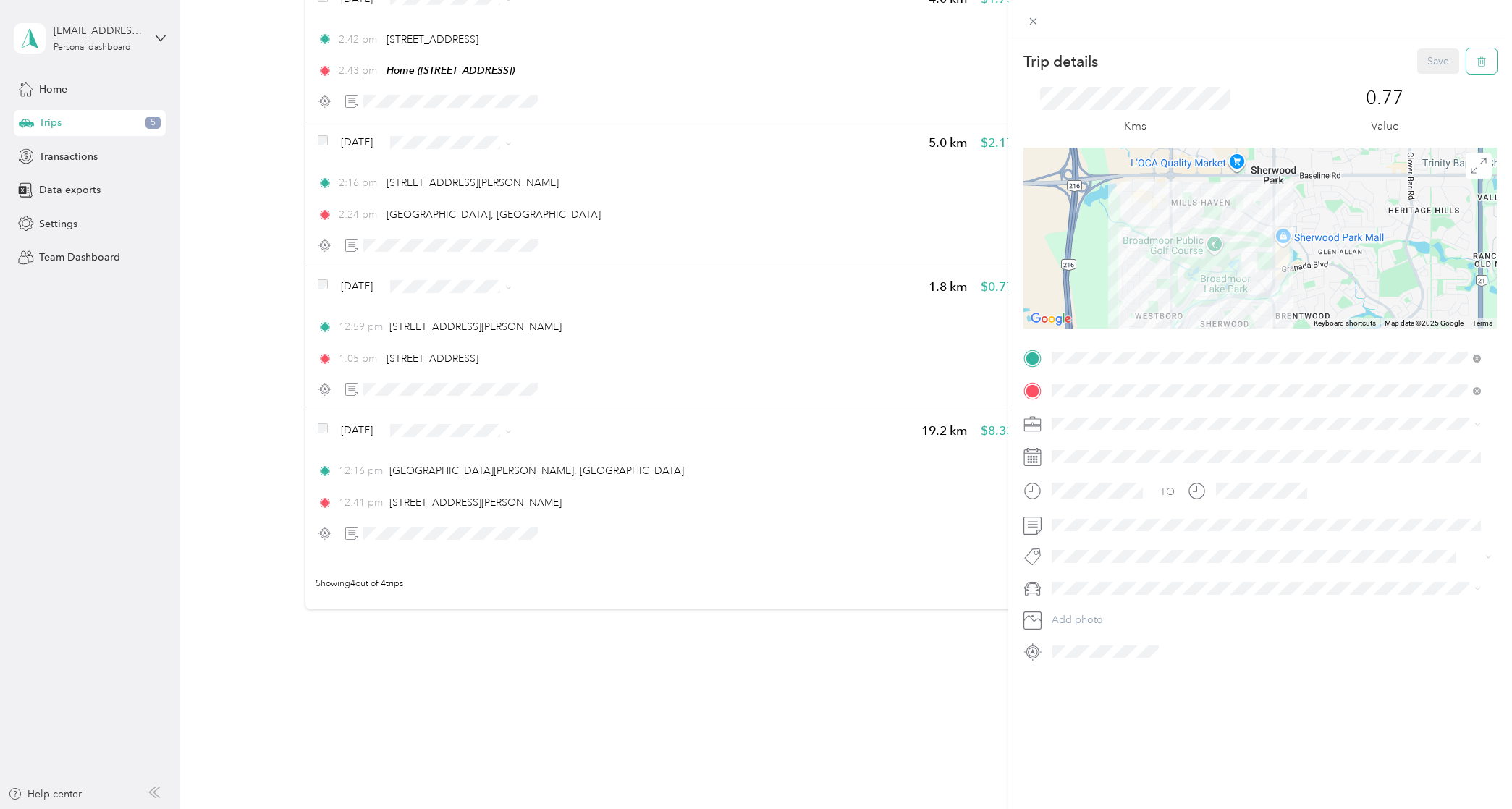
click at [1472, 69] on button "button" at bounding box center [1482, 61] width 30 height 25
click at [1418, 80] on button "Yes" at bounding box center [1429, 79] width 29 height 23
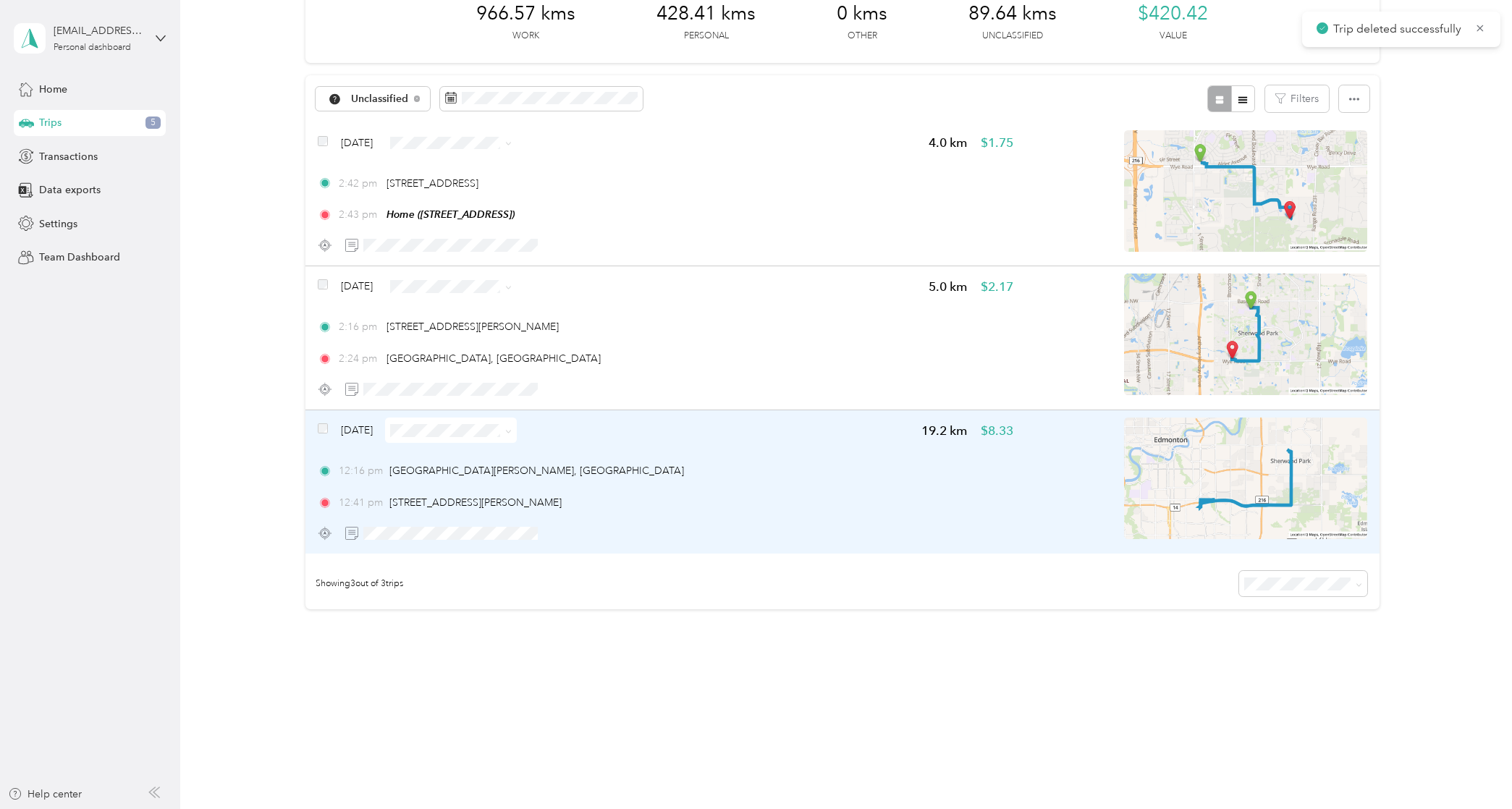
scroll to position [82, 0]
click at [1303, 439] on img at bounding box center [1246, 478] width 243 height 122
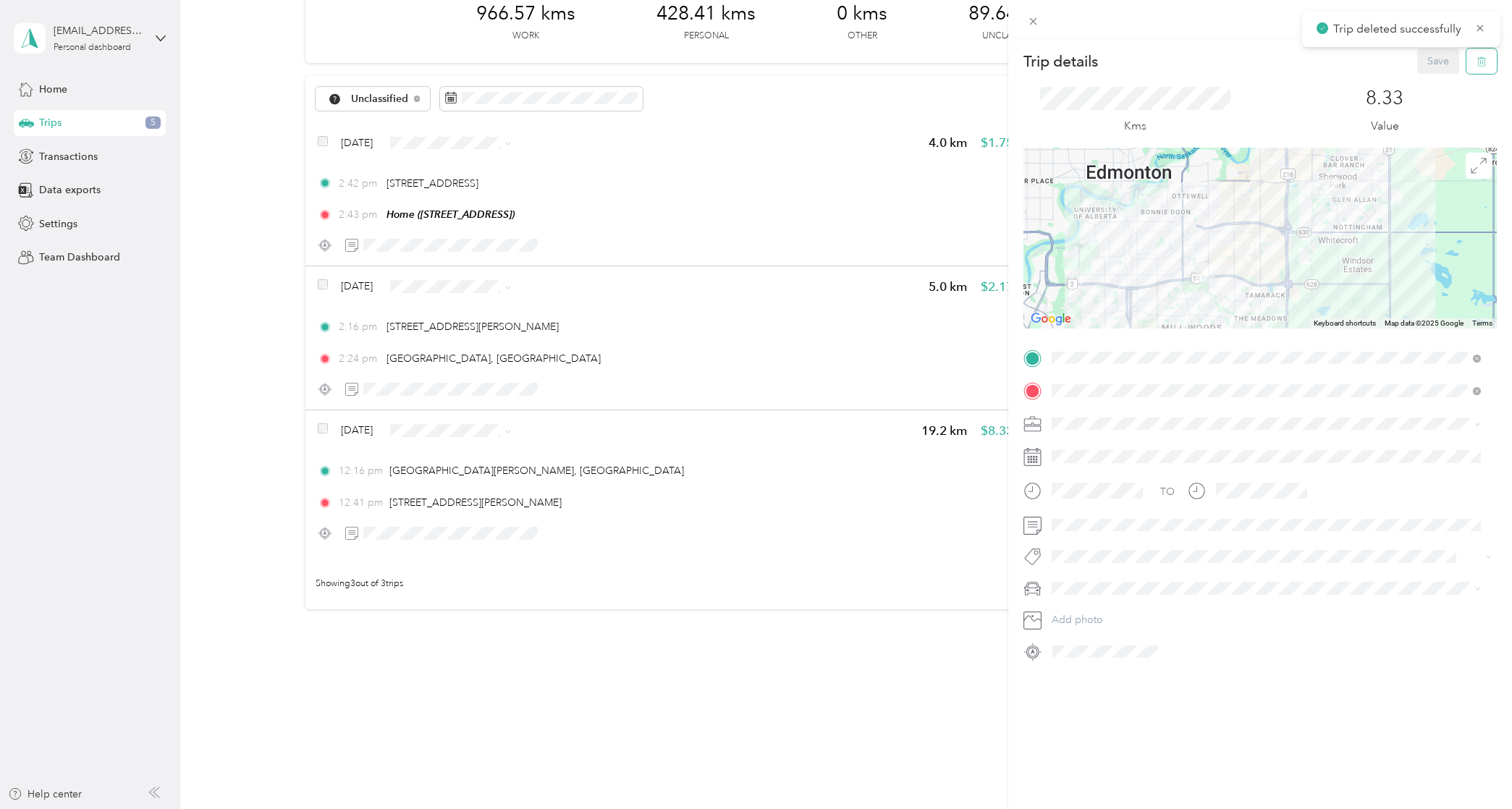
click at [1476, 62] on icon "button" at bounding box center [1482, 62] width 10 height 10
click at [1418, 82] on button "Yes" at bounding box center [1429, 79] width 29 height 23
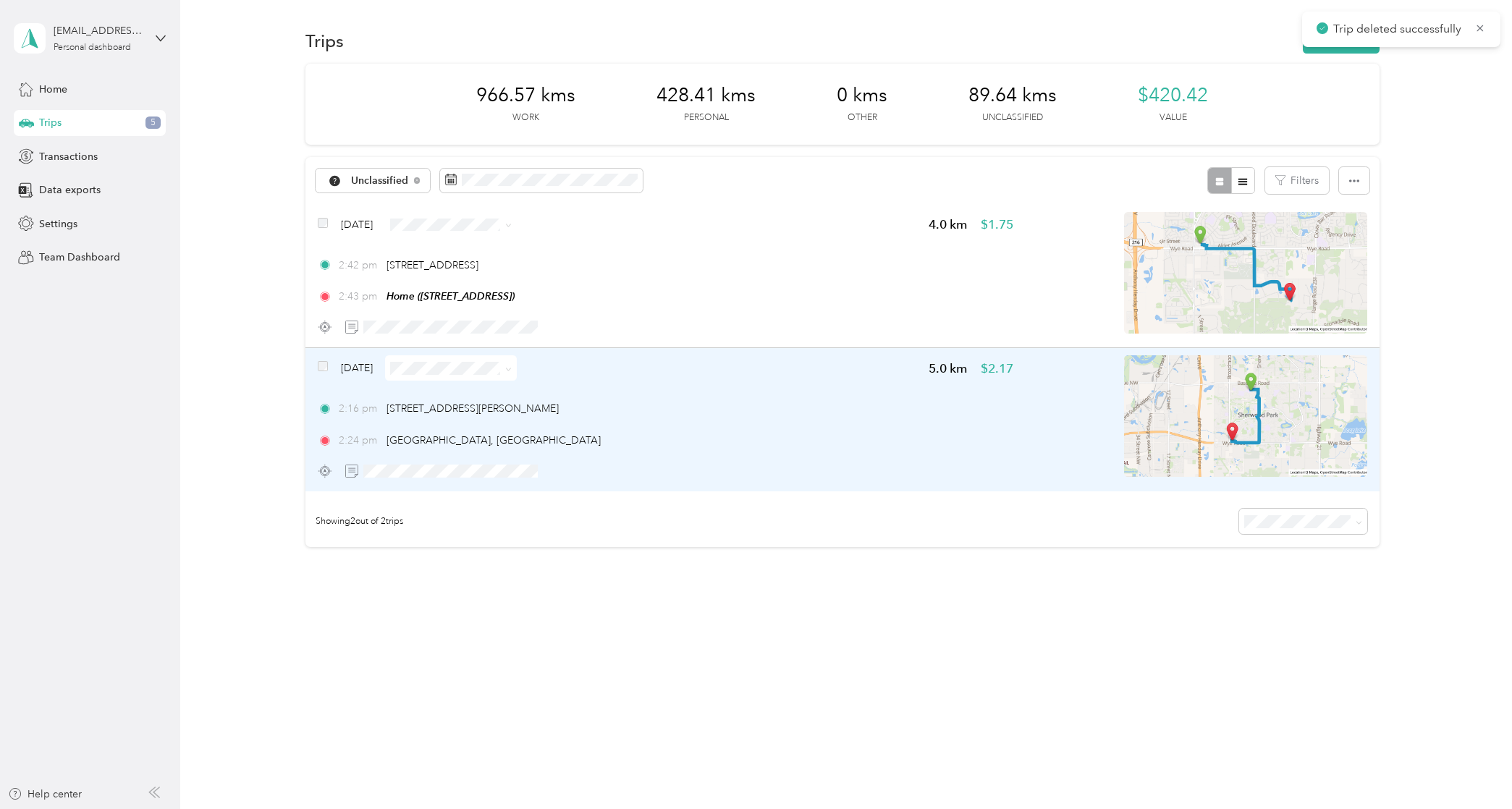
click at [1308, 384] on img at bounding box center [1246, 416] width 243 height 122
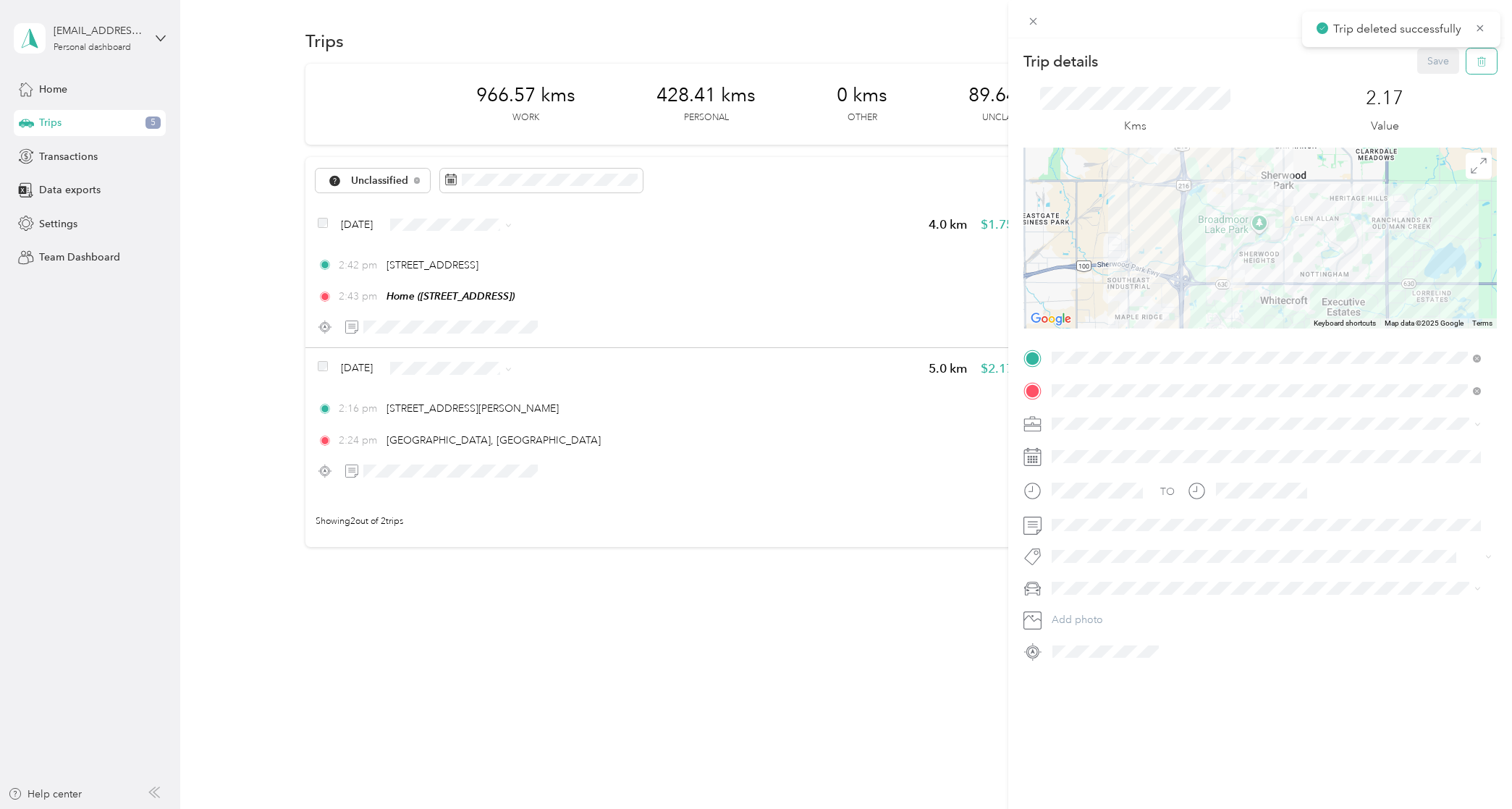
click at [1476, 60] on icon "button" at bounding box center [1482, 62] width 10 height 10
click at [1426, 85] on button "Yes" at bounding box center [1429, 79] width 29 height 23
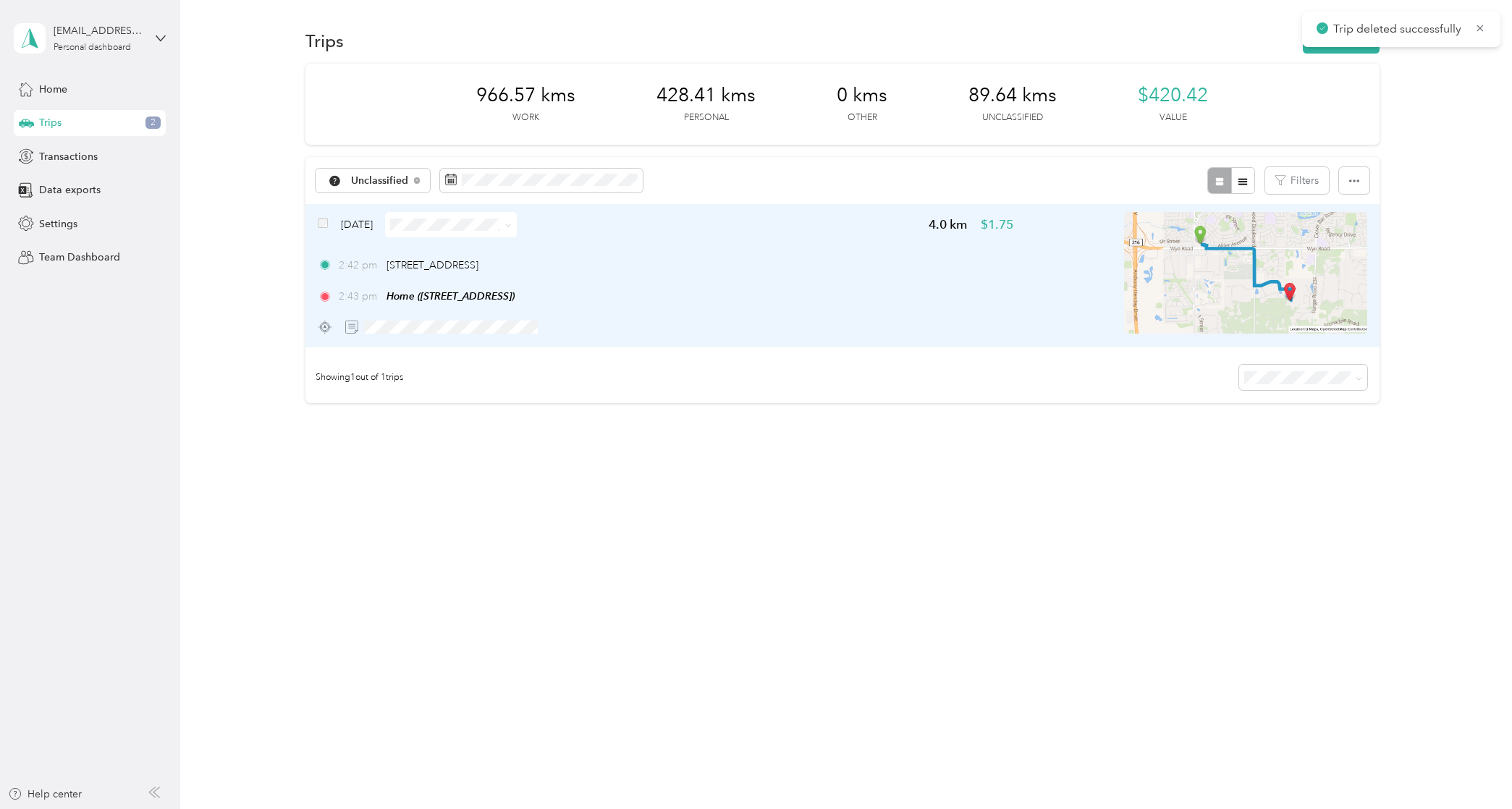
click at [1329, 276] on img at bounding box center [1246, 273] width 243 height 122
